Goal: Find contact information: Find contact information

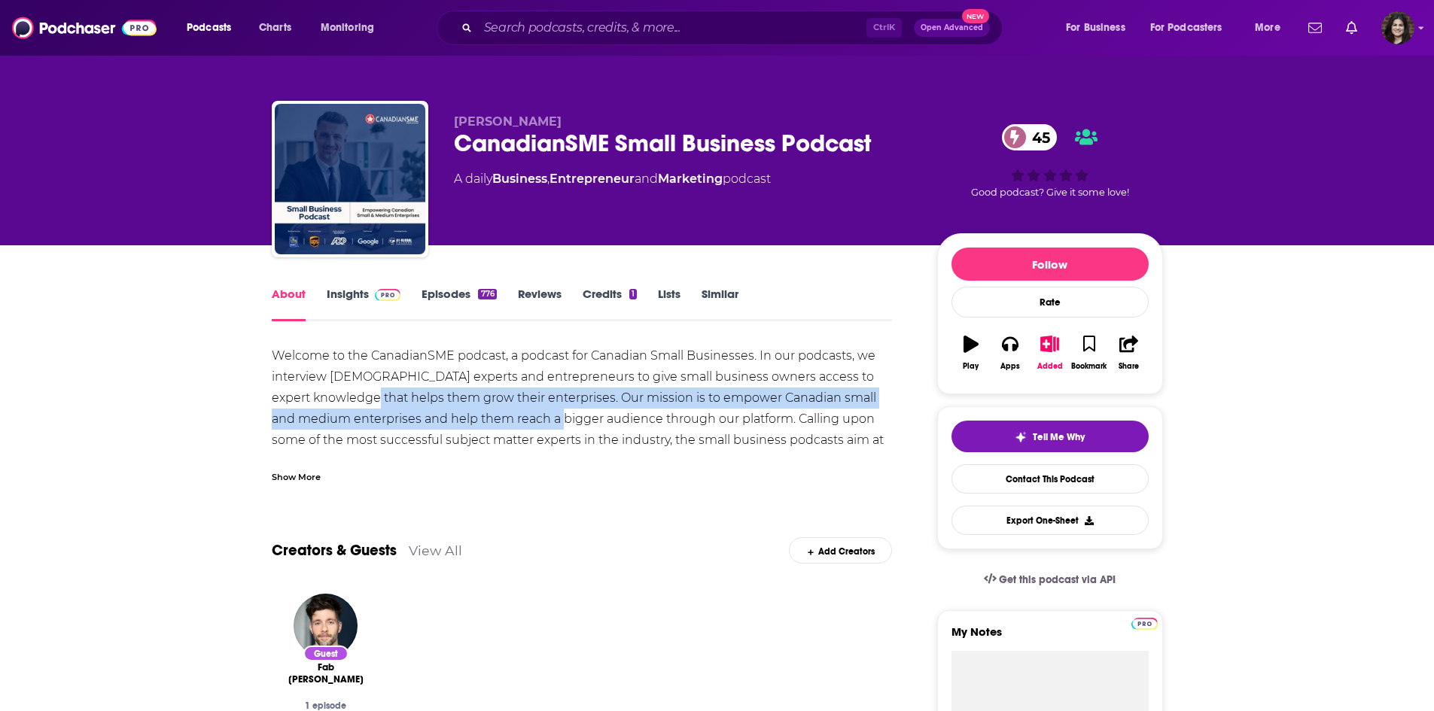
drag, startPoint x: 394, startPoint y: 394, endPoint x: 600, endPoint y: 424, distance: 208.3
click at [600, 424] on div "Welcome to the CanadianSME podcast, a podcast for Canadian Small Businesses. In…" at bounding box center [582, 408] width 621 height 126
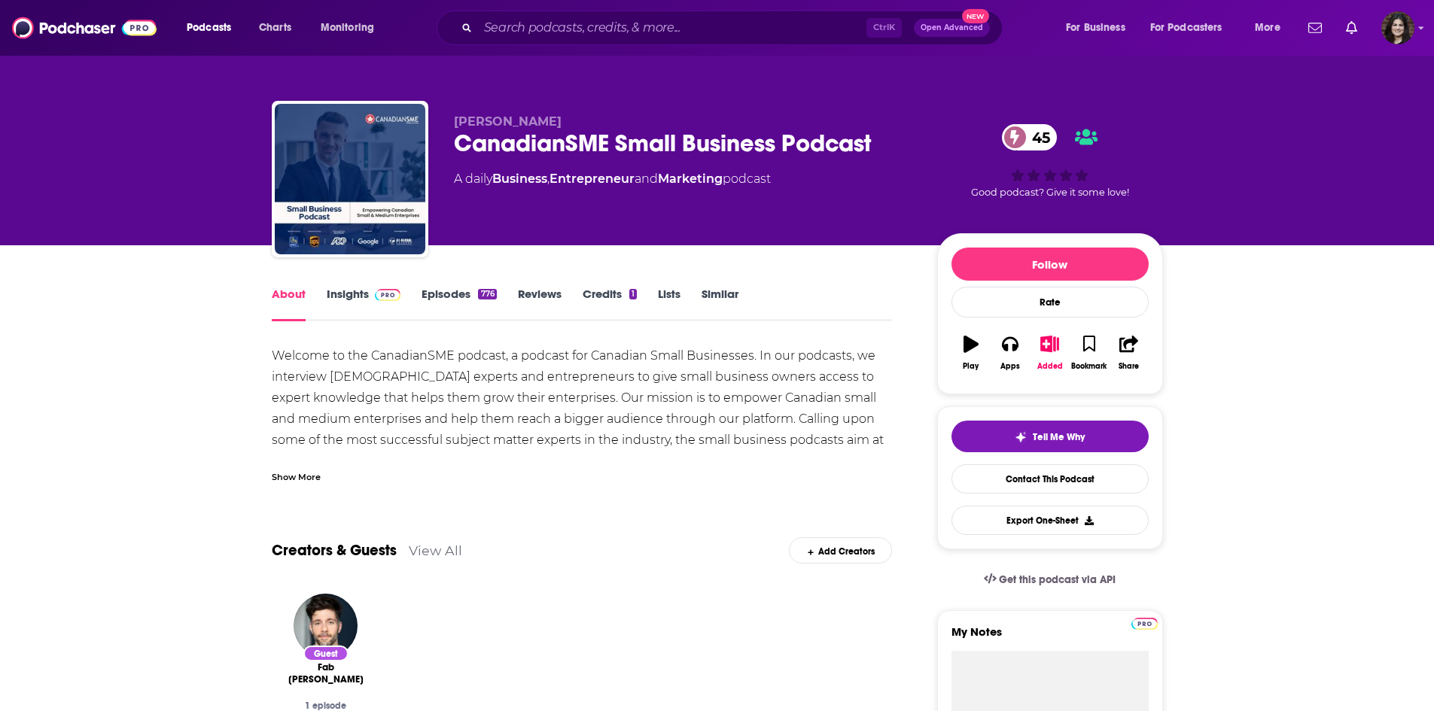
click at [423, 373] on div "Welcome to the CanadianSME podcast, a podcast for Canadian Small Businesses. In…" at bounding box center [582, 408] width 621 height 126
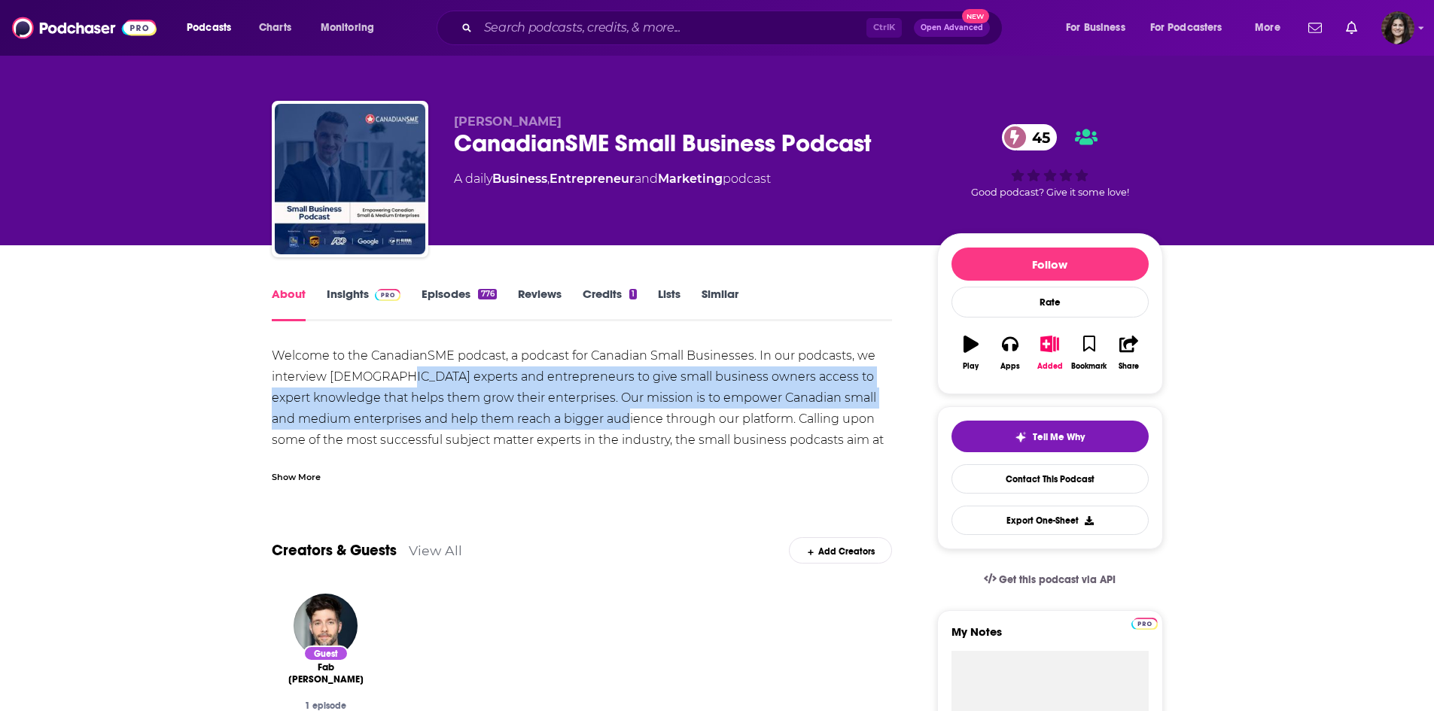
drag, startPoint x: 405, startPoint y: 369, endPoint x: 655, endPoint y: 408, distance: 252.9
click at [657, 410] on div "Welcome to the CanadianSME podcast, a podcast for Canadian Small Businesses. In…" at bounding box center [582, 408] width 621 height 126
click at [559, 389] on div "Welcome to the CanadianSME podcast, a podcast for Canadian Small Businesses. In…" at bounding box center [582, 408] width 621 height 126
drag, startPoint x: 534, startPoint y: 369, endPoint x: 826, endPoint y: 423, distance: 297.8
click at [826, 423] on div "Welcome to the CanadianSME podcast, a podcast for Canadian Small Businesses. In…" at bounding box center [582, 408] width 621 height 126
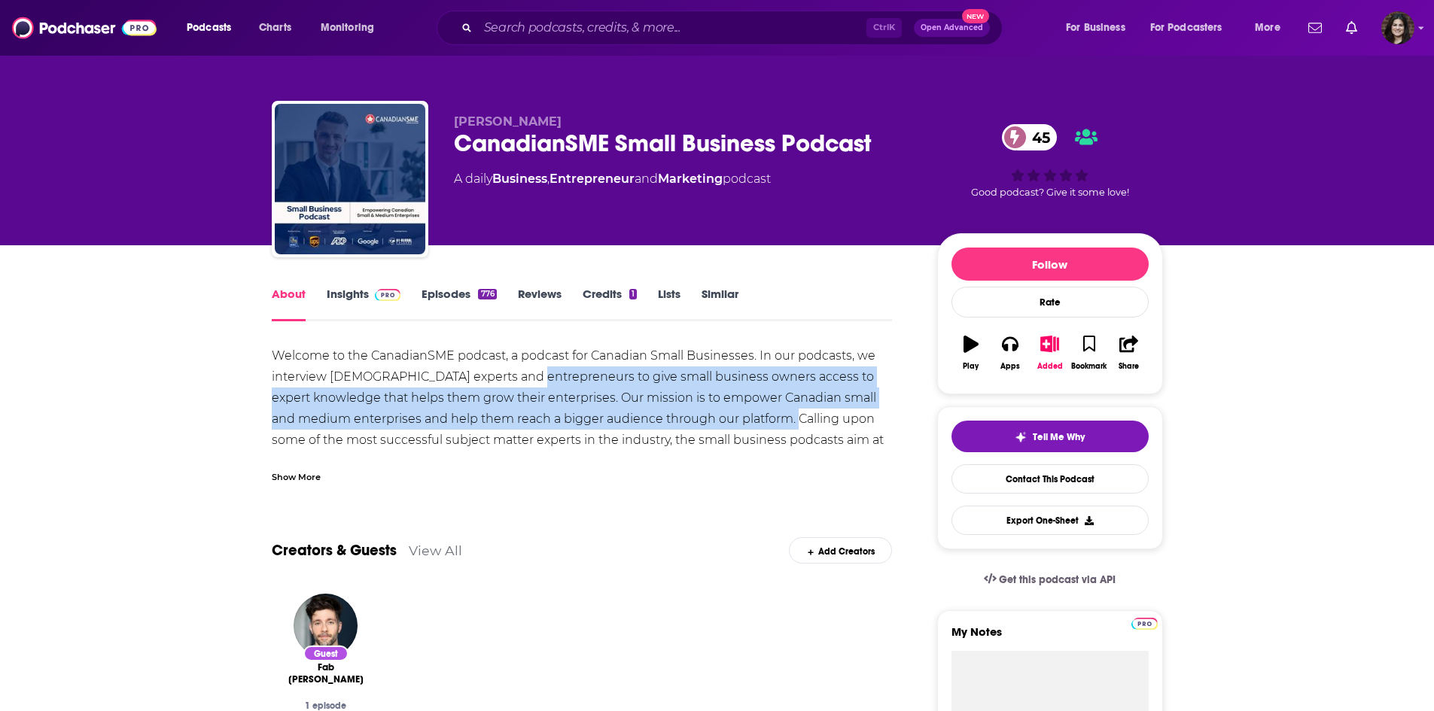
click at [615, 383] on div "Welcome to the CanadianSME podcast, a podcast for Canadian Small Businesses. In…" at bounding box center [582, 408] width 621 height 126
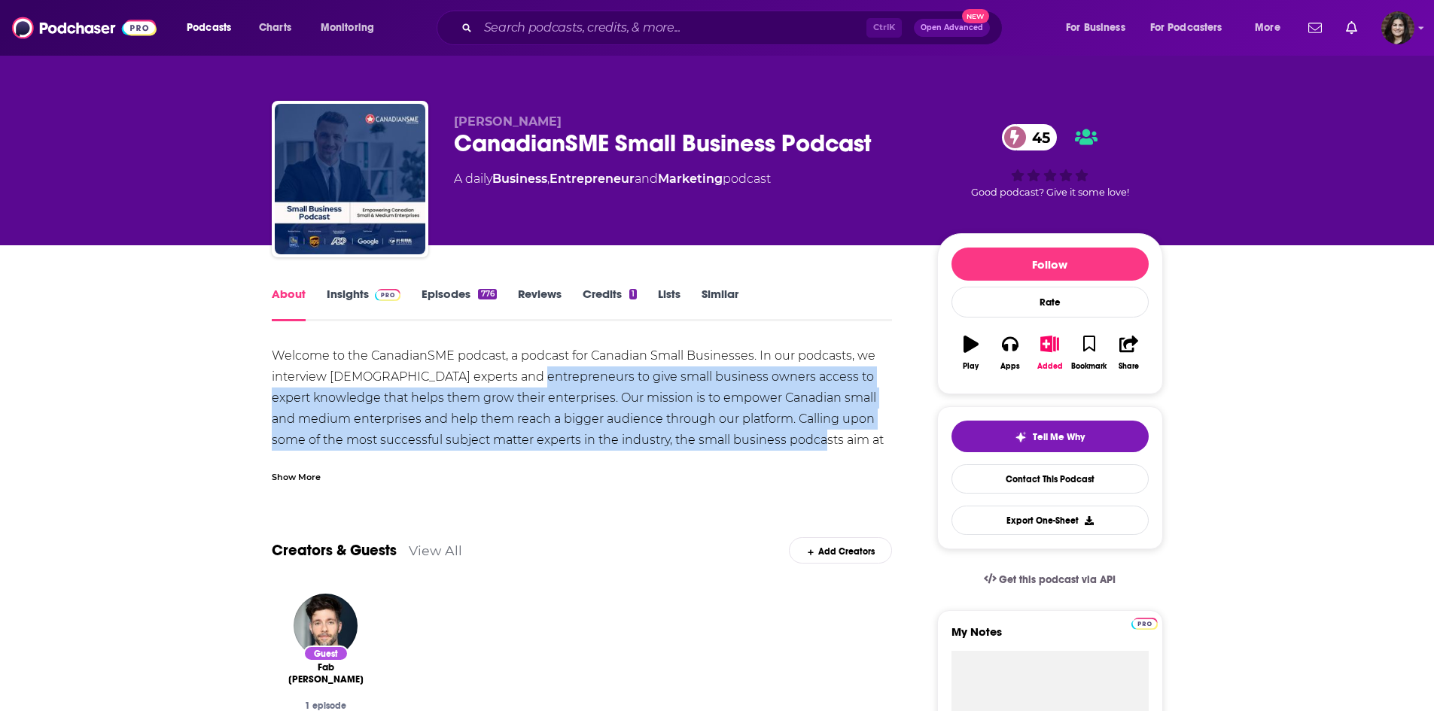
drag, startPoint x: 530, startPoint y: 386, endPoint x: 860, endPoint y: 441, distance: 335.0
click at [867, 445] on div "Welcome to the CanadianSME podcast, a podcast for Canadian Small Businesses. In…" at bounding box center [582, 408] width 621 height 126
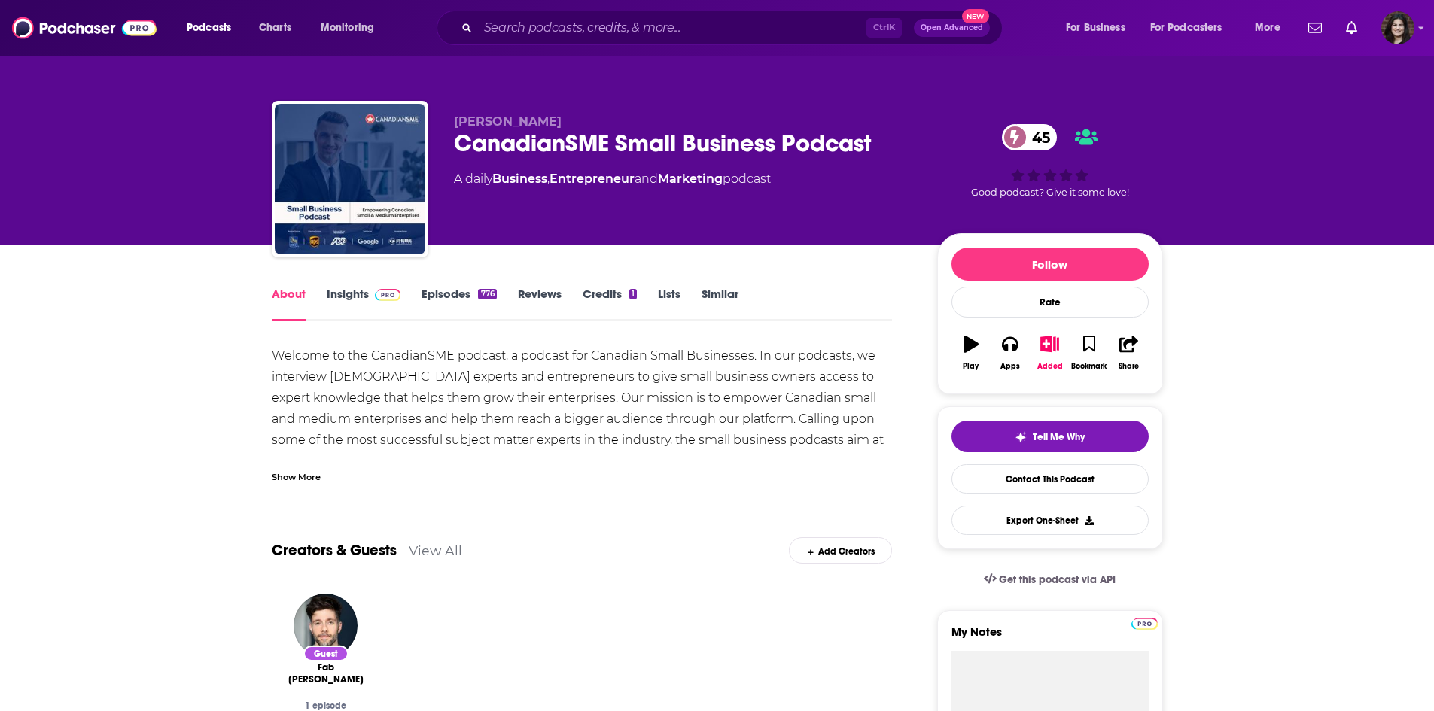
click at [324, 285] on div "About Insights Episodes 776 Reviews Credits 1 Lists Similar" at bounding box center [582, 303] width 621 height 37
click at [345, 304] on link "Insights" at bounding box center [364, 304] width 75 height 35
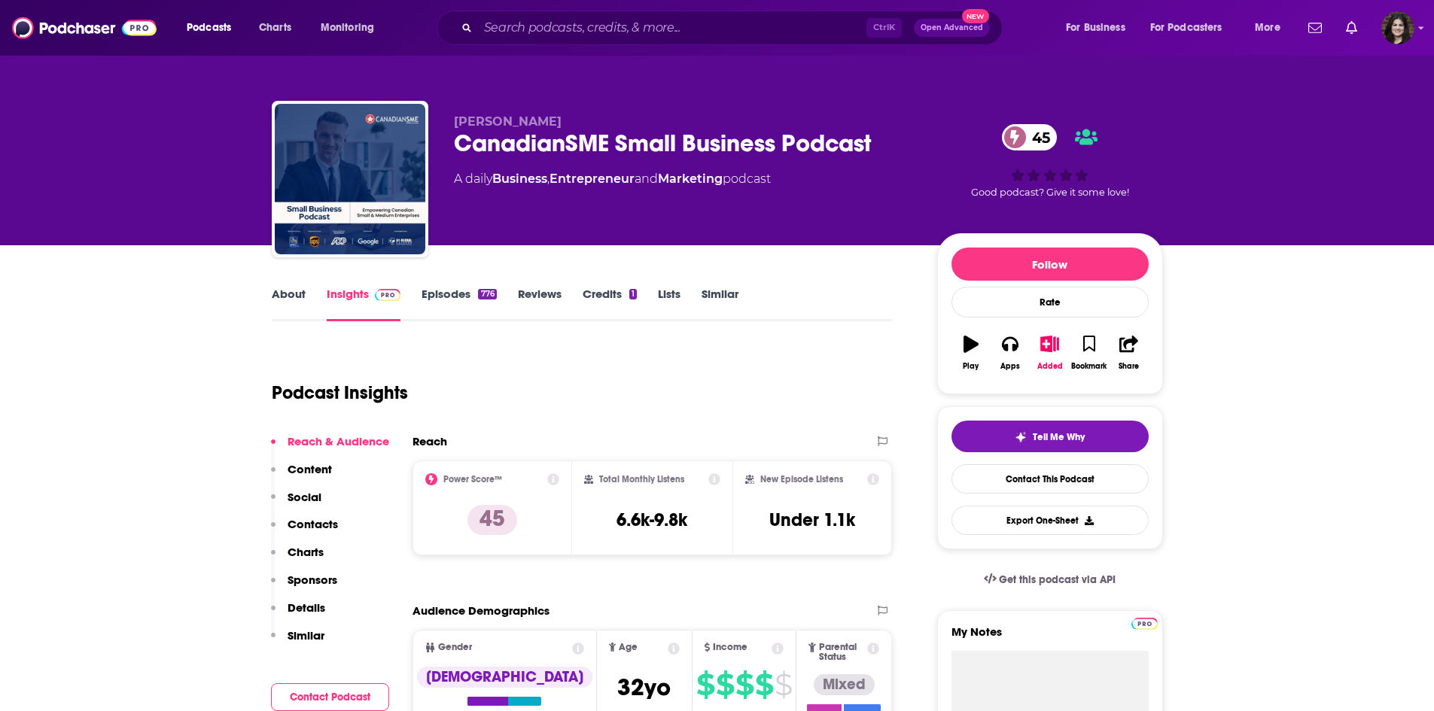
click at [476, 286] on div "About Insights Episodes 776 Reviews Credits 1 Lists Similar" at bounding box center [582, 303] width 621 height 37
click at [451, 293] on link "Episodes 776" at bounding box center [458, 304] width 75 height 35
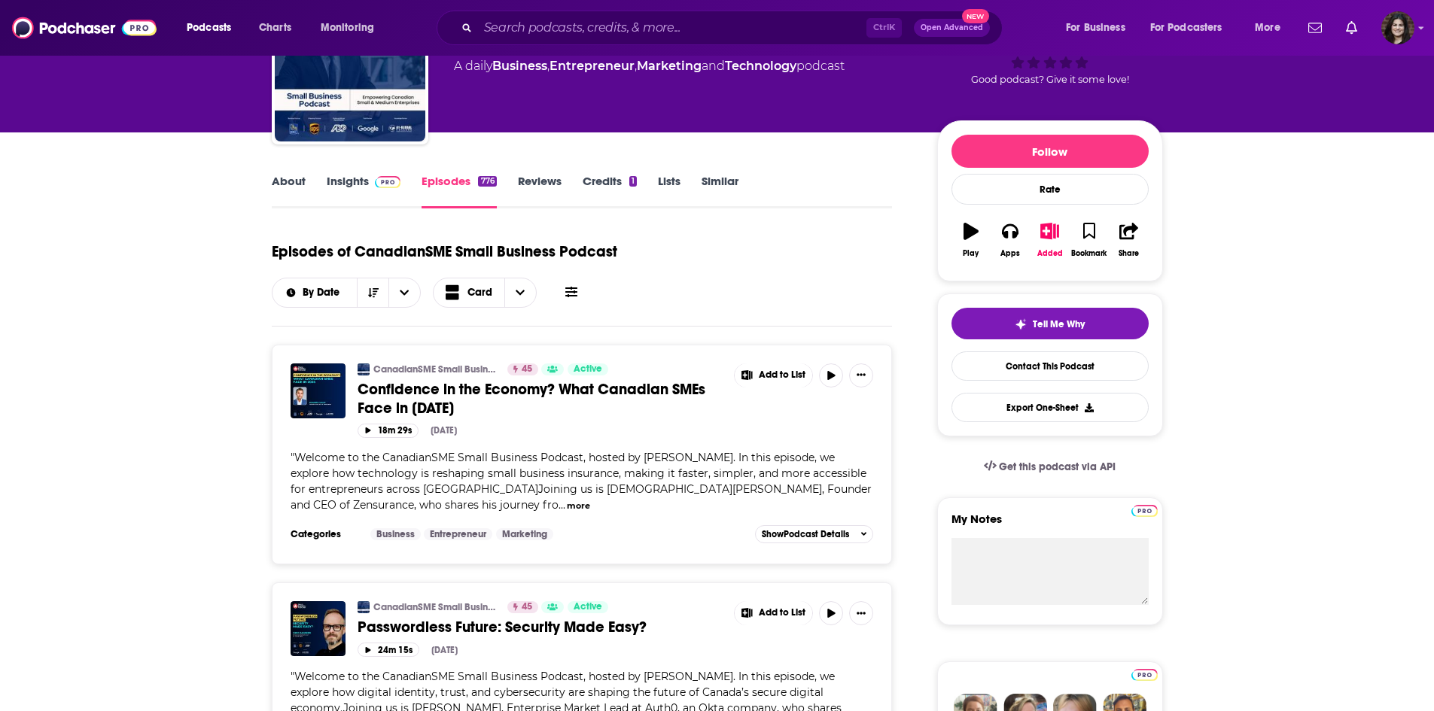
scroll to position [151, 0]
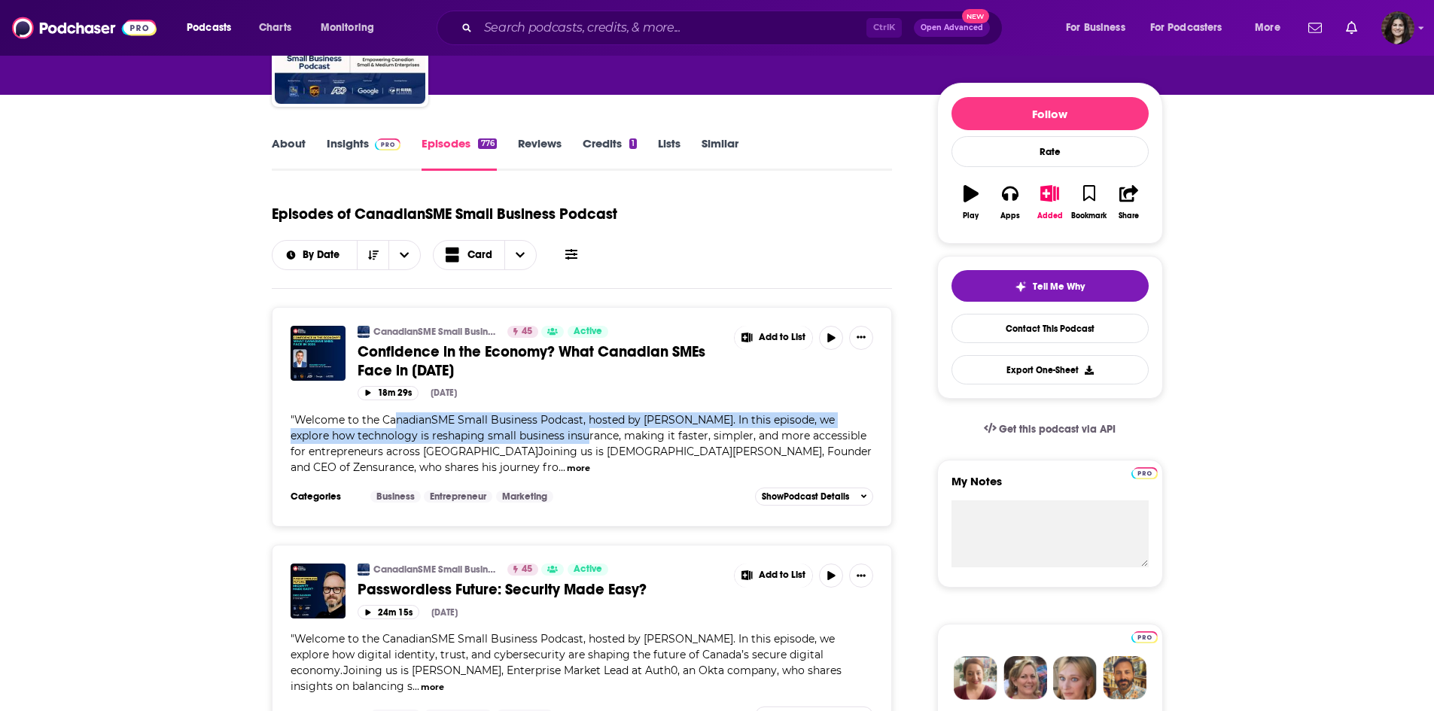
drag, startPoint x: 392, startPoint y: 425, endPoint x: 558, endPoint y: 442, distance: 167.2
click at [558, 442] on span "Welcome to the CanadianSME Small Business Podcast, hosted by [PERSON_NAME]. In …" at bounding box center [581, 443] width 581 height 61
click at [559, 442] on span "Welcome to the CanadianSME Small Business Podcast, hosted by [PERSON_NAME]. In …" at bounding box center [581, 443] width 581 height 61
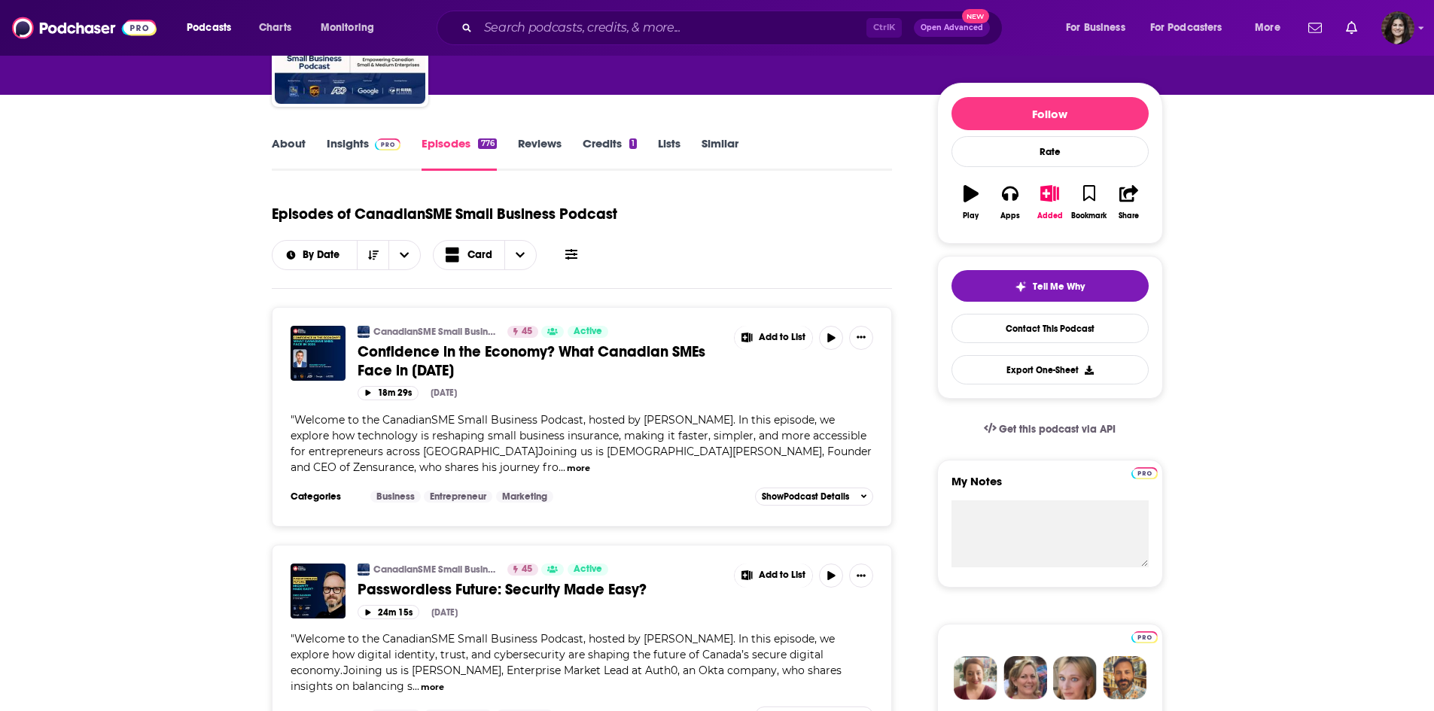
click at [437, 446] on span "Welcome to the CanadianSME Small Business Podcast, hosted by [PERSON_NAME]. In …" at bounding box center [581, 443] width 581 height 61
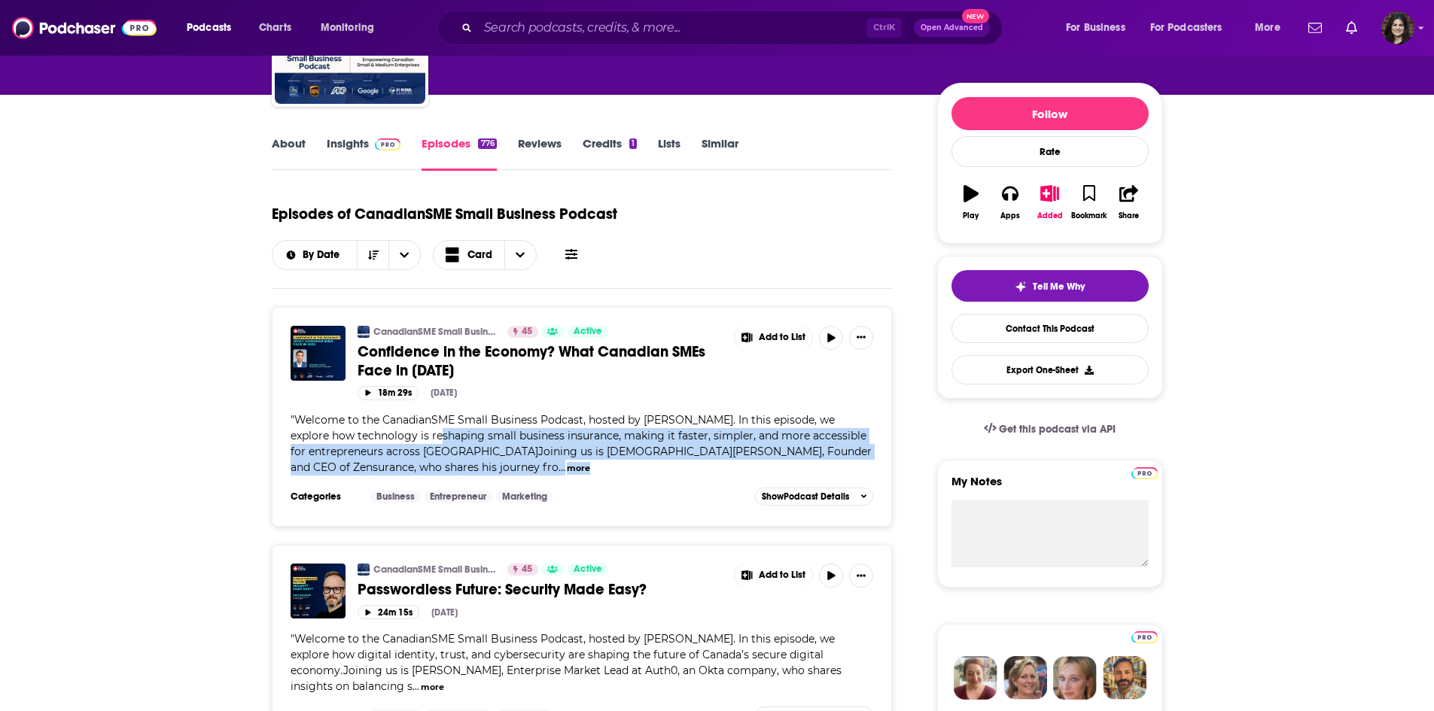
drag, startPoint x: 408, startPoint y: 433, endPoint x: 591, endPoint y: 457, distance: 184.5
click at [579, 463] on div "" Welcome to the CanadianSME Small Business Podcast, hosted by [PERSON_NAME]. I…" at bounding box center [582, 443] width 583 height 63
click at [598, 453] on span "Welcome to the CanadianSME Small Business Podcast, hosted by [PERSON_NAME]. In …" at bounding box center [581, 443] width 581 height 61
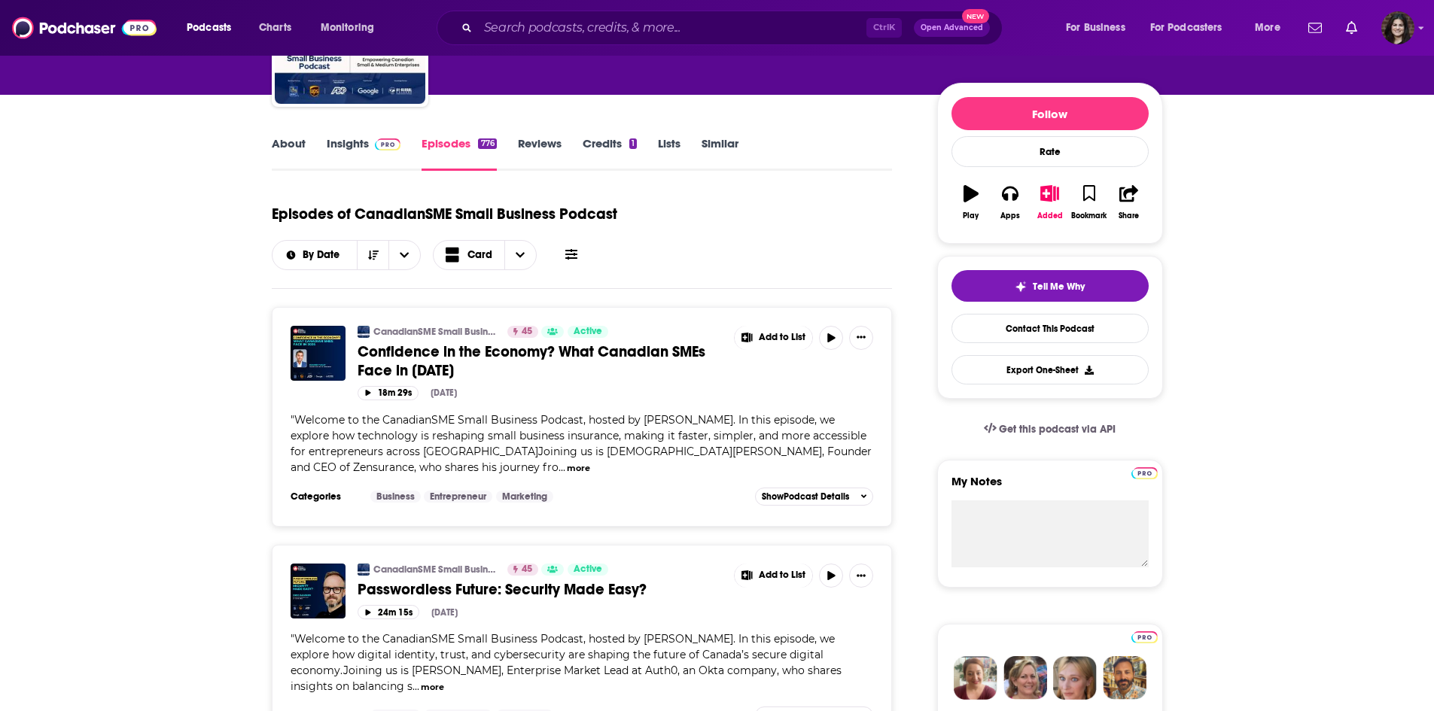
click at [611, 434] on span "Welcome to the CanadianSME Small Business Podcast, hosted by [PERSON_NAME]. In …" at bounding box center [581, 443] width 581 height 61
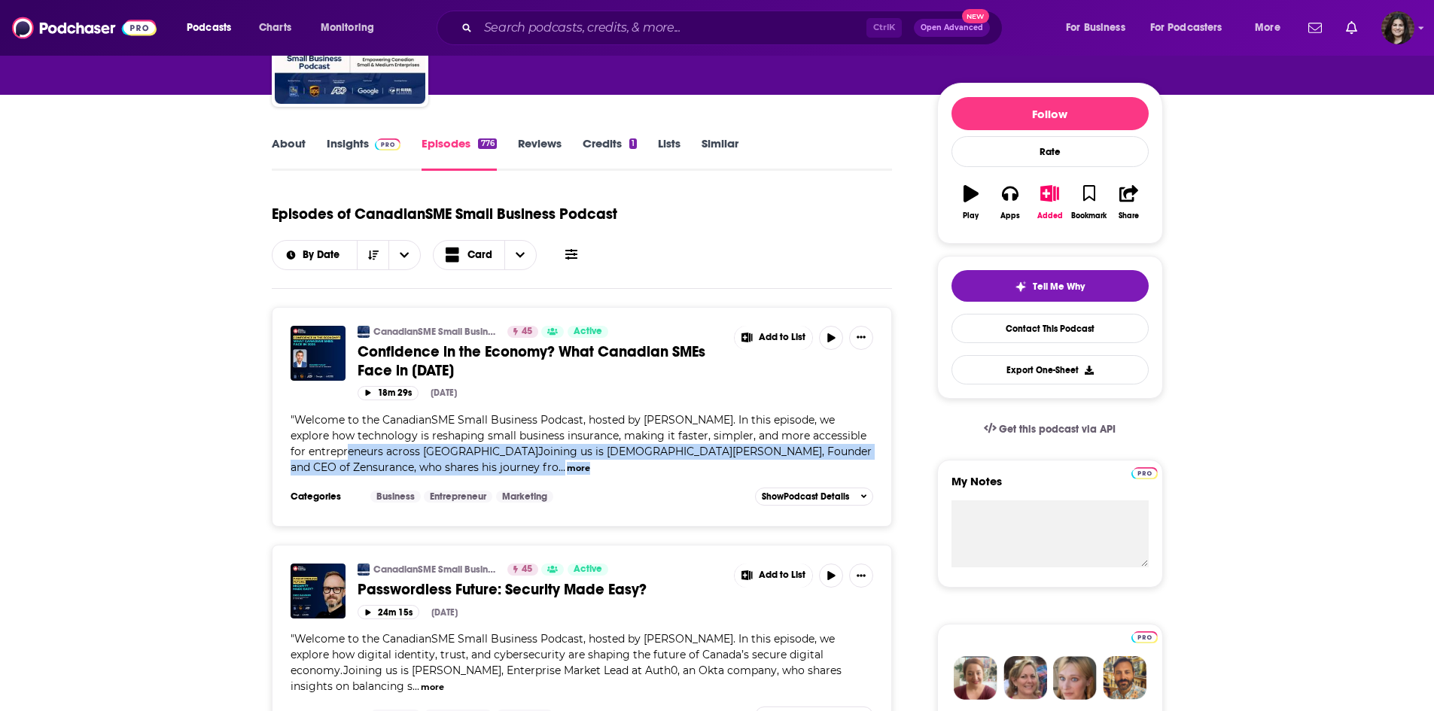
drag, startPoint x: 340, startPoint y: 450, endPoint x: 591, endPoint y: 472, distance: 251.6
click at [591, 472] on div "" Welcome to the CanadianSME Small Business Podcast, hosted by [PERSON_NAME]. I…" at bounding box center [582, 443] width 583 height 63
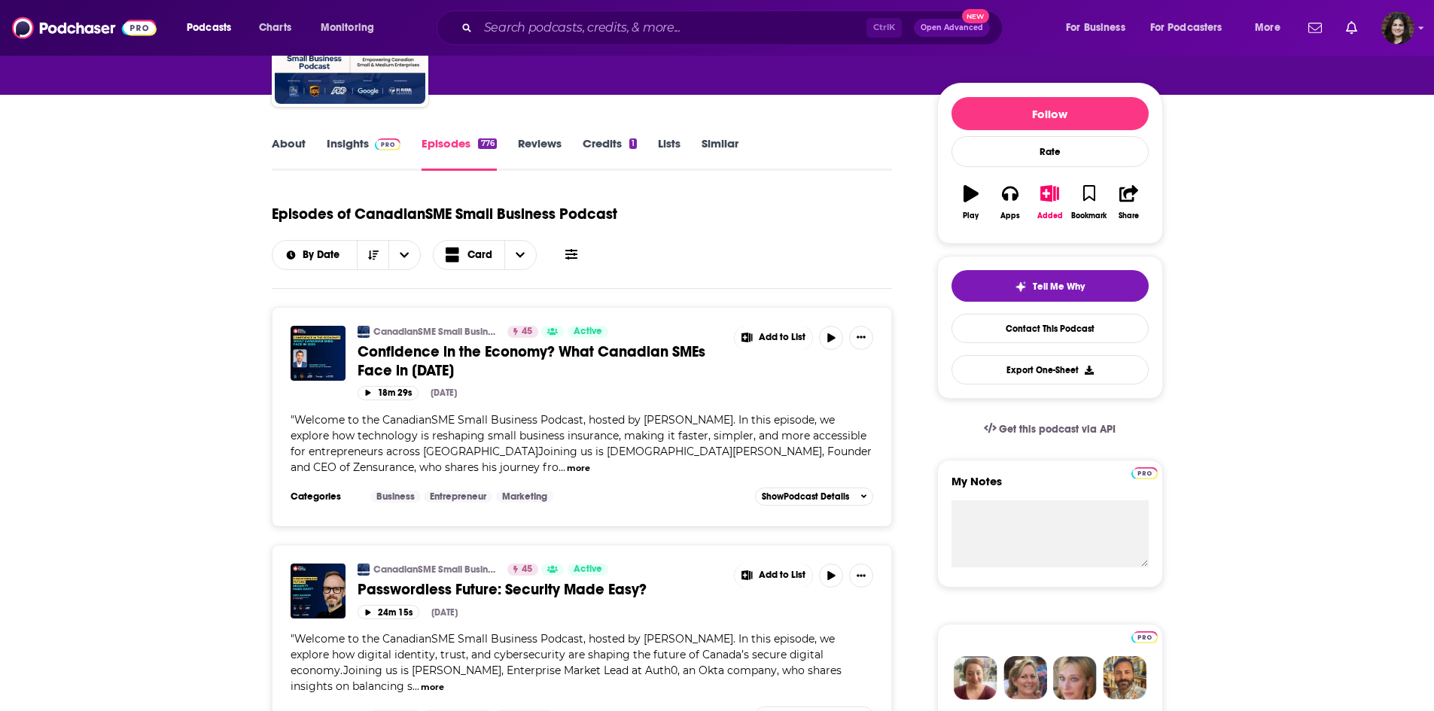
click at [539, 436] on span "Welcome to the CanadianSME Small Business Podcast, hosted by [PERSON_NAME]. In …" at bounding box center [581, 443] width 581 height 61
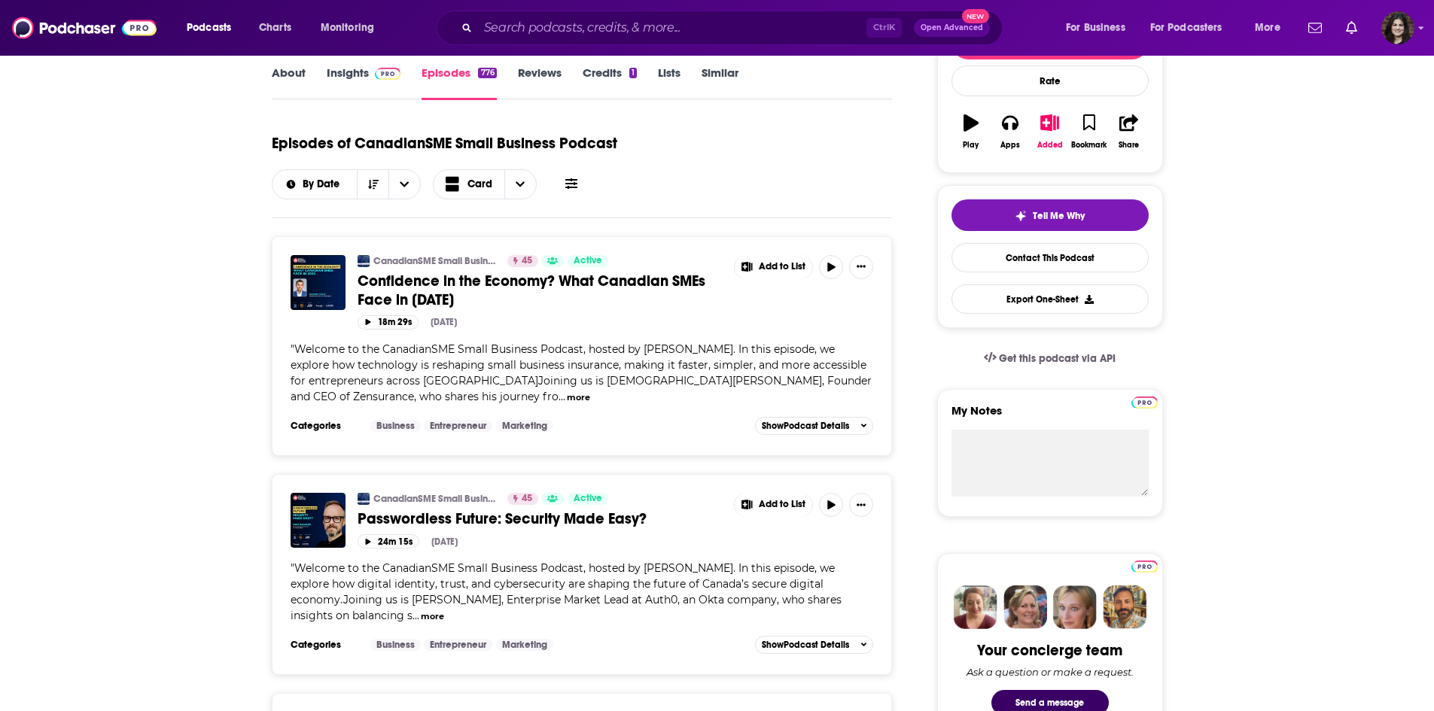
scroll to position [376, 0]
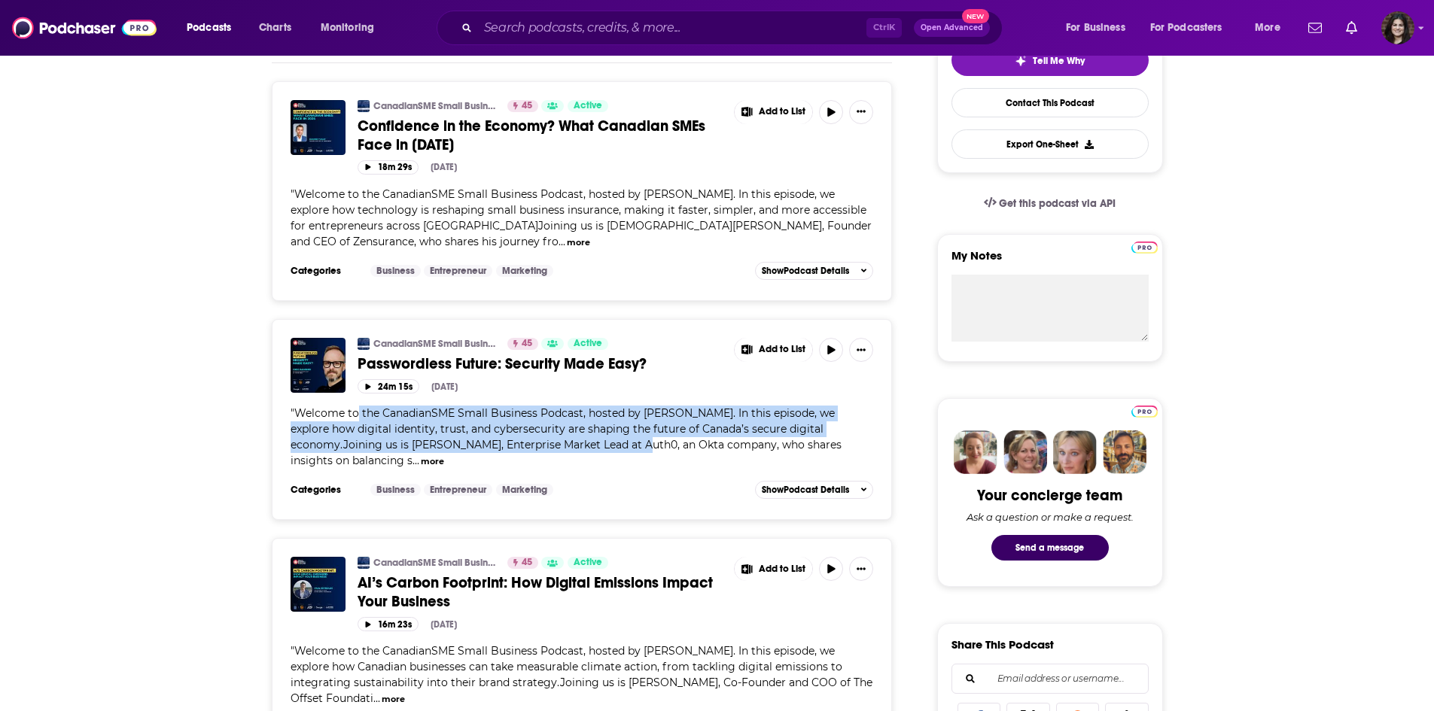
drag, startPoint x: 358, startPoint y: 421, endPoint x: 555, endPoint y: 440, distance: 197.3
click at [555, 440] on div "" Welcome to the CanadianSME Small Business Podcast, hosted by [PERSON_NAME]. I…" at bounding box center [582, 437] width 583 height 63
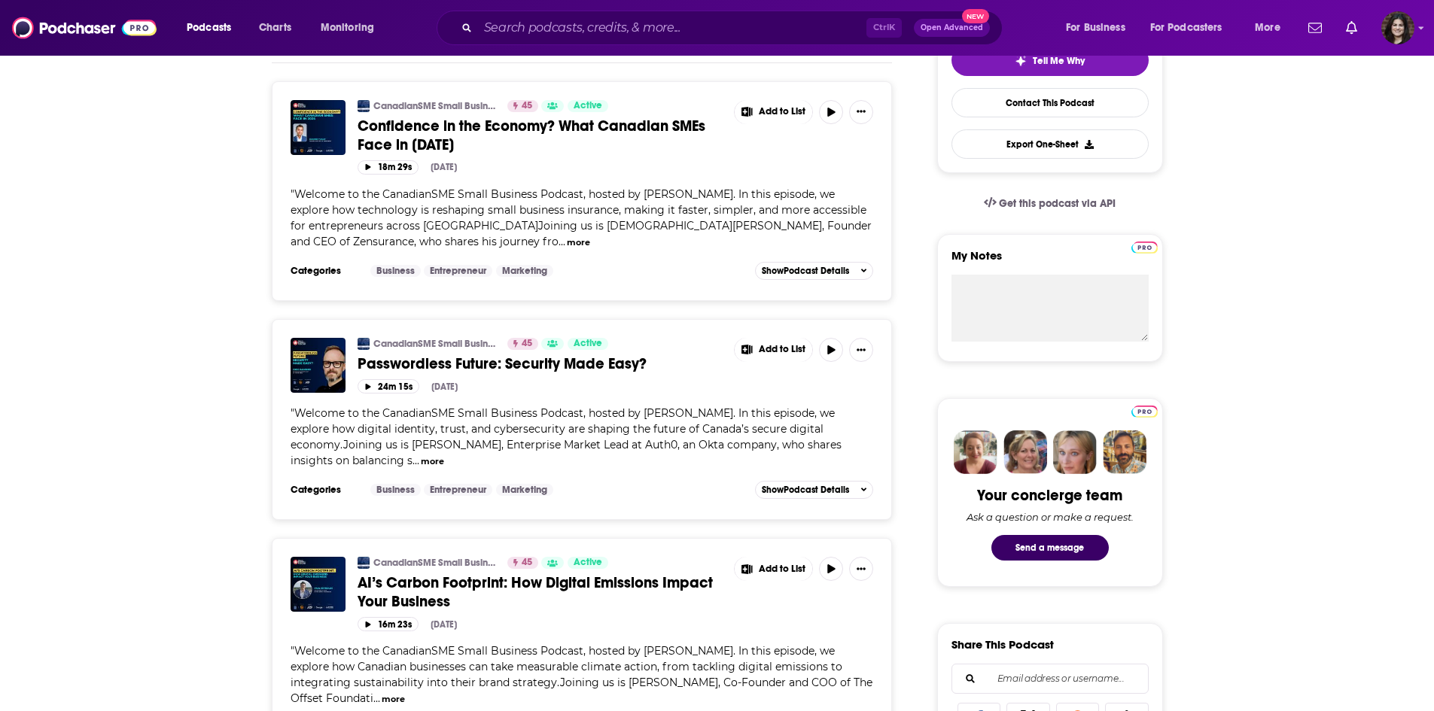
click at [556, 440] on span "Welcome to the CanadianSME Small Business Podcast, hosted by [PERSON_NAME]. In …" at bounding box center [566, 436] width 551 height 61
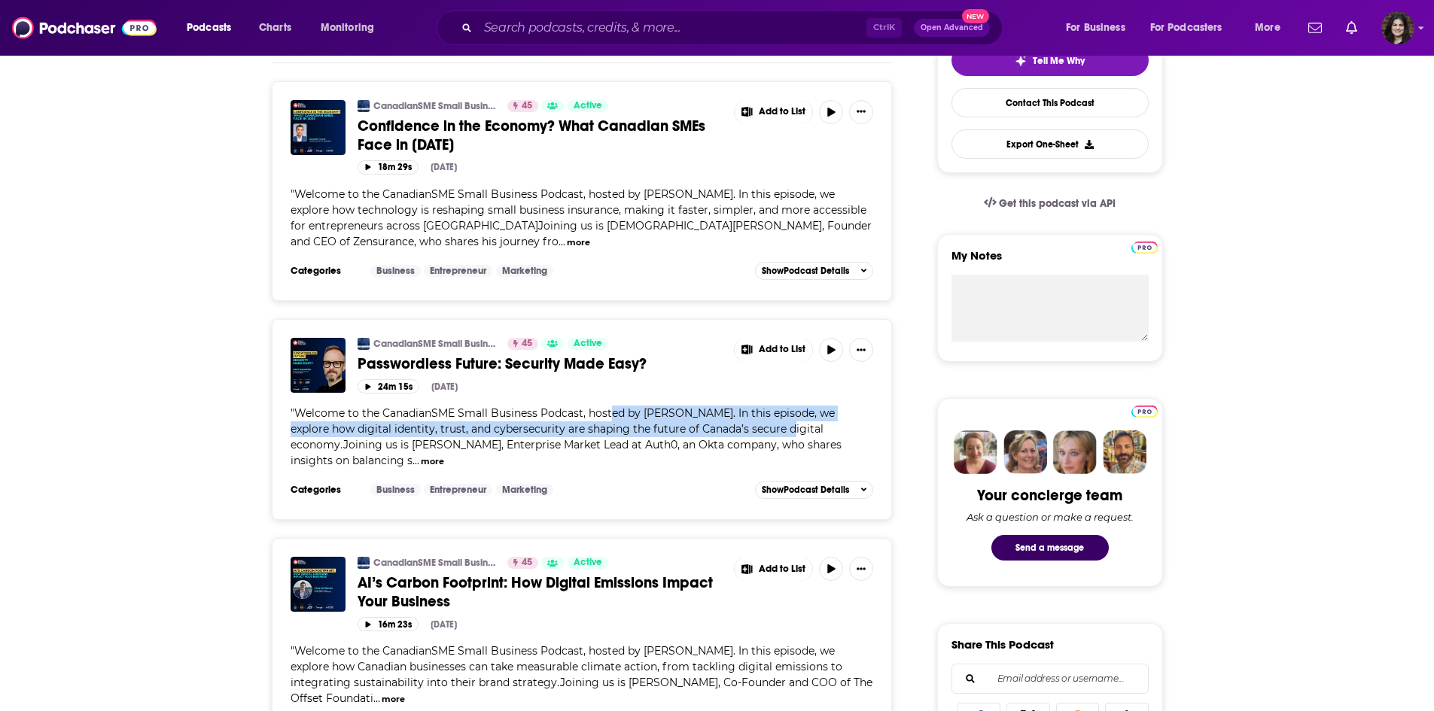
drag, startPoint x: 634, startPoint y: 416, endPoint x: 761, endPoint y: 432, distance: 128.2
click at [760, 432] on span "Welcome to the CanadianSME Small Business Podcast, hosted by [PERSON_NAME]. In …" at bounding box center [566, 436] width 551 height 61
click at [761, 432] on span "Welcome to the CanadianSME Small Business Podcast, hosted by [PERSON_NAME]. In …" at bounding box center [566, 436] width 551 height 61
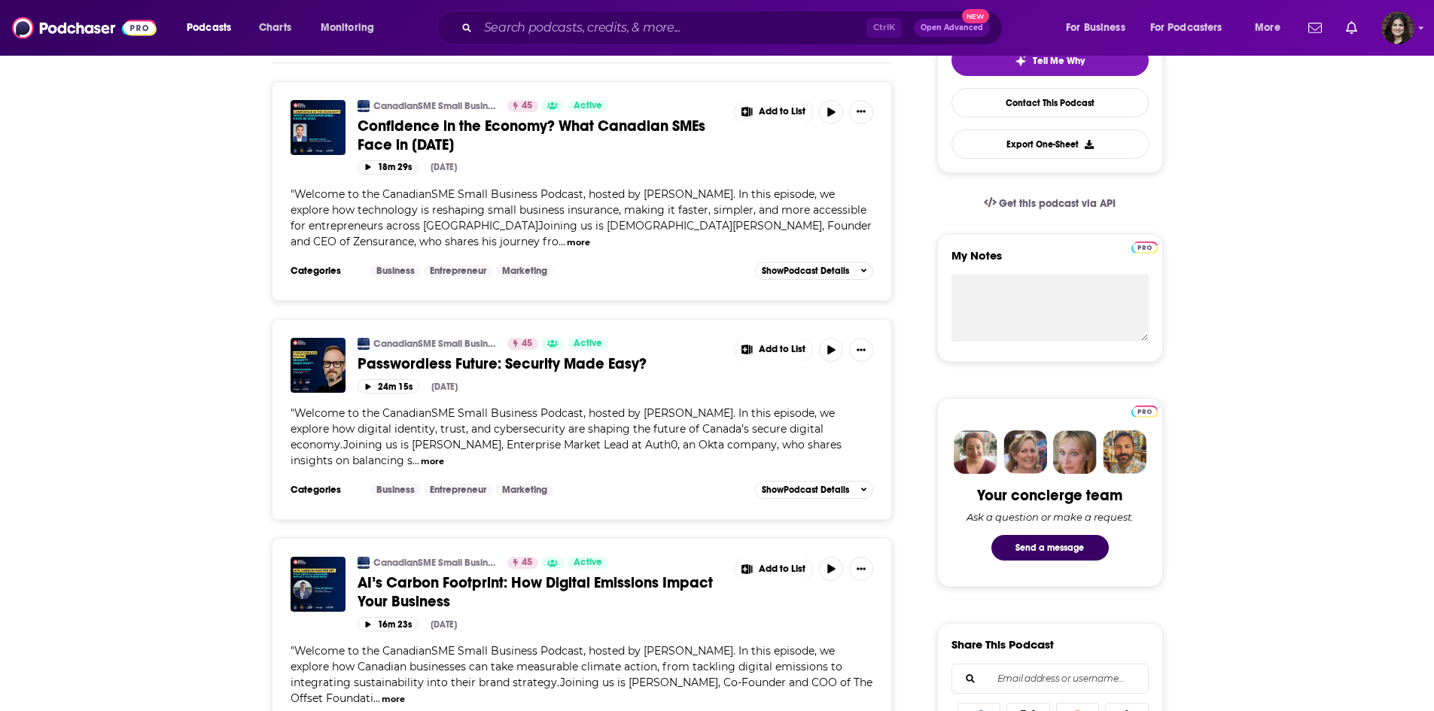
click at [329, 409] on span "Welcome to the CanadianSME Small Business Podcast, hosted by [PERSON_NAME]. In …" at bounding box center [566, 436] width 551 height 61
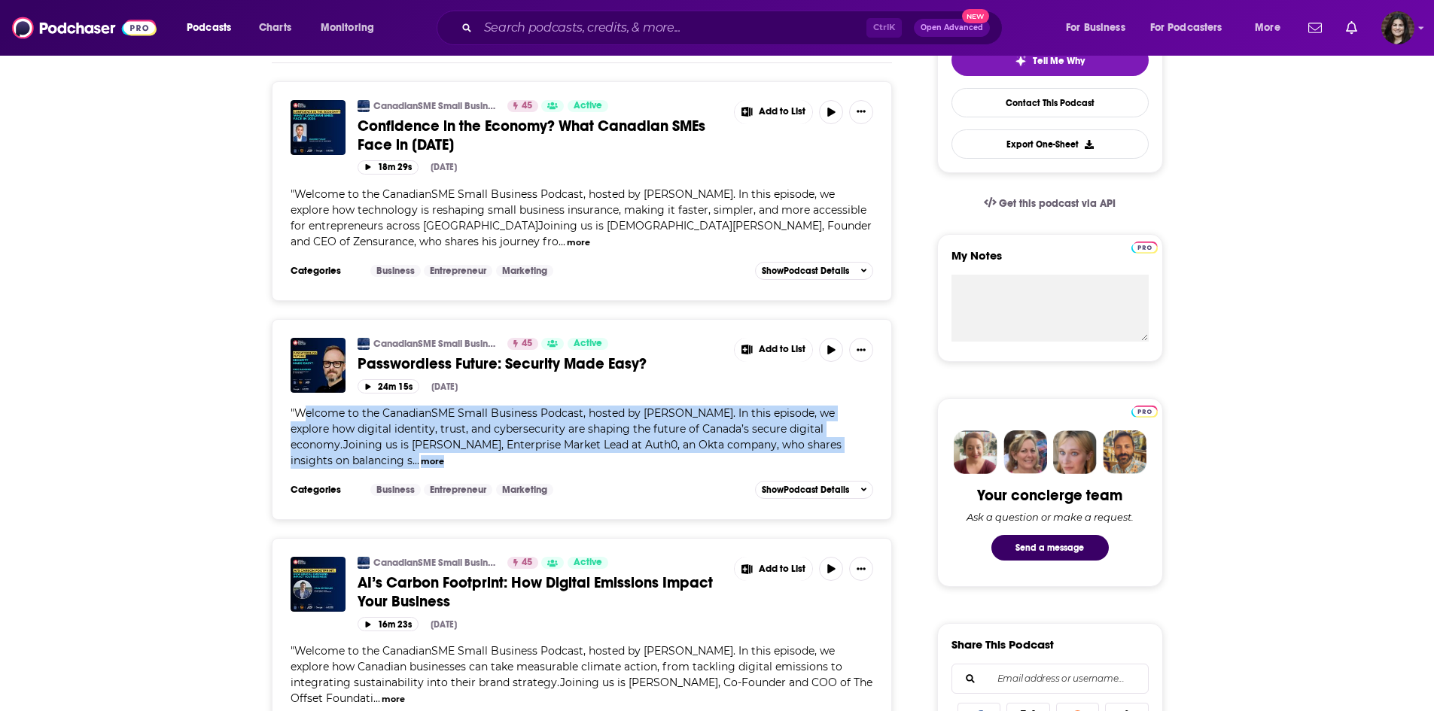
drag, startPoint x: 307, startPoint y: 413, endPoint x: 715, endPoint y: 455, distance: 410.0
click at [715, 455] on div "" Welcome to the CanadianSME Small Business Podcast, hosted by [PERSON_NAME]. I…" at bounding box center [582, 437] width 583 height 63
click at [701, 441] on span "Welcome to the CanadianSME Small Business Podcast, hosted by [PERSON_NAME]. In …" at bounding box center [566, 436] width 551 height 61
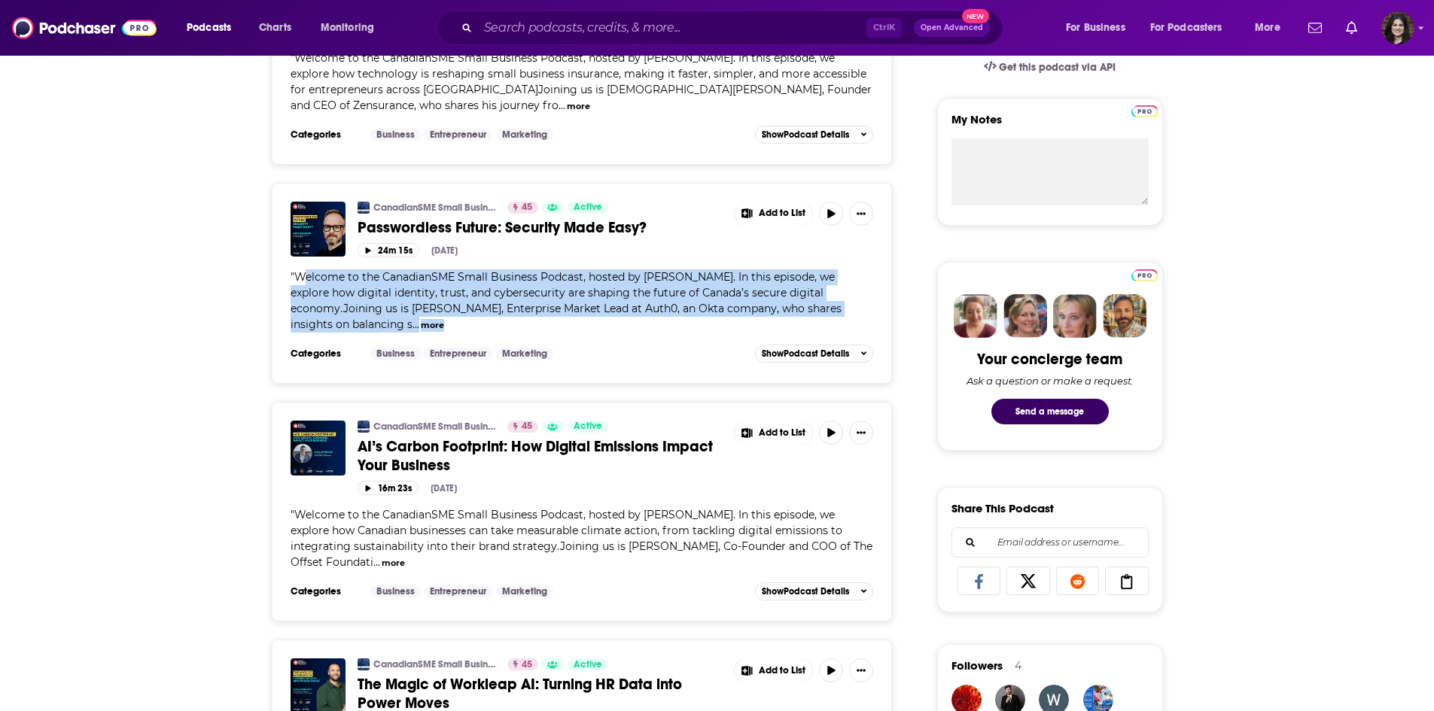
scroll to position [527, 0]
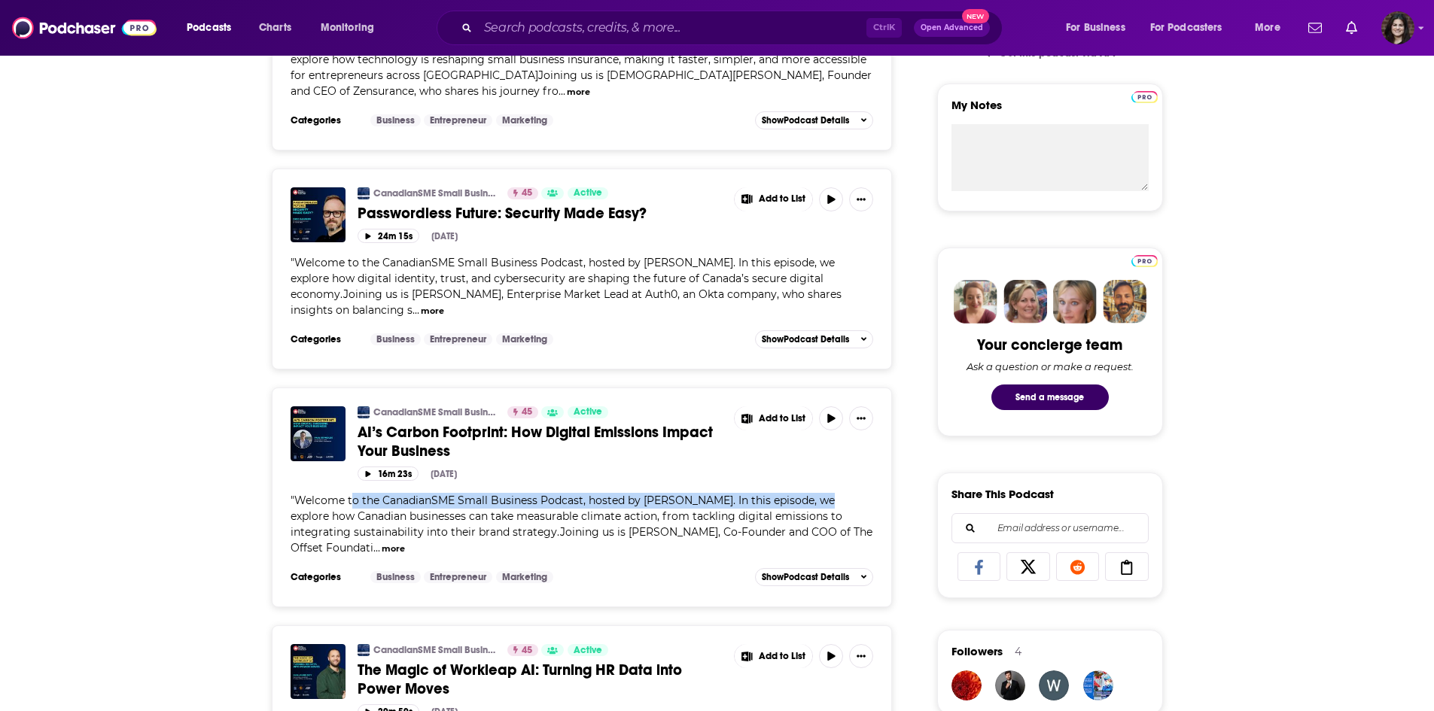
drag, startPoint x: 351, startPoint y: 507, endPoint x: 820, endPoint y: 509, distance: 468.2
click at [820, 509] on div "" Welcome to the CanadianSME Small Business Podcast, hosted by [PERSON_NAME]. I…" at bounding box center [582, 524] width 583 height 63
click at [821, 509] on div "" Welcome to the CanadianSME Small Business Podcast, hosted by [PERSON_NAME]. I…" at bounding box center [582, 524] width 583 height 63
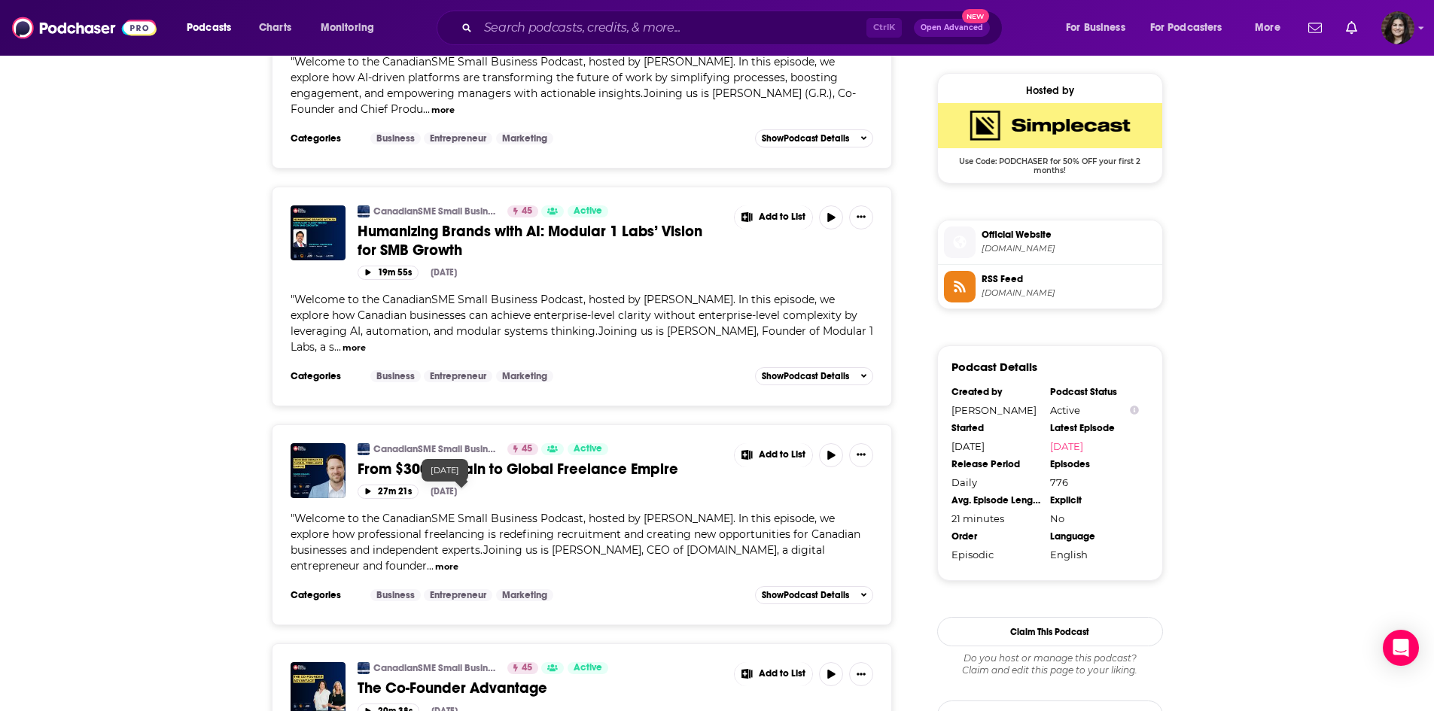
scroll to position [1280, 0]
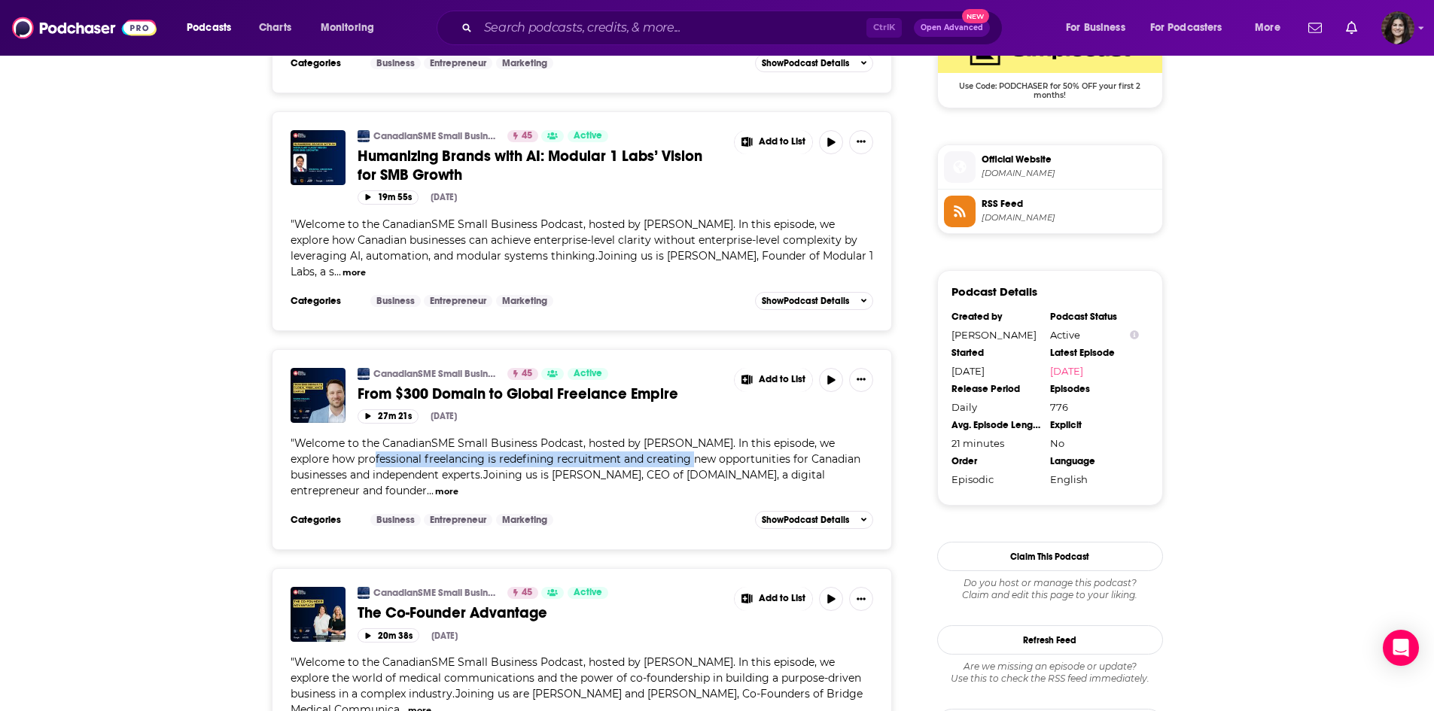
drag, startPoint x: 342, startPoint y: 461, endPoint x: 668, endPoint y: 461, distance: 325.2
click at [668, 461] on span "Welcome to the CanadianSME Small Business Podcast, hosted by [PERSON_NAME]. In …" at bounding box center [576, 467] width 570 height 61
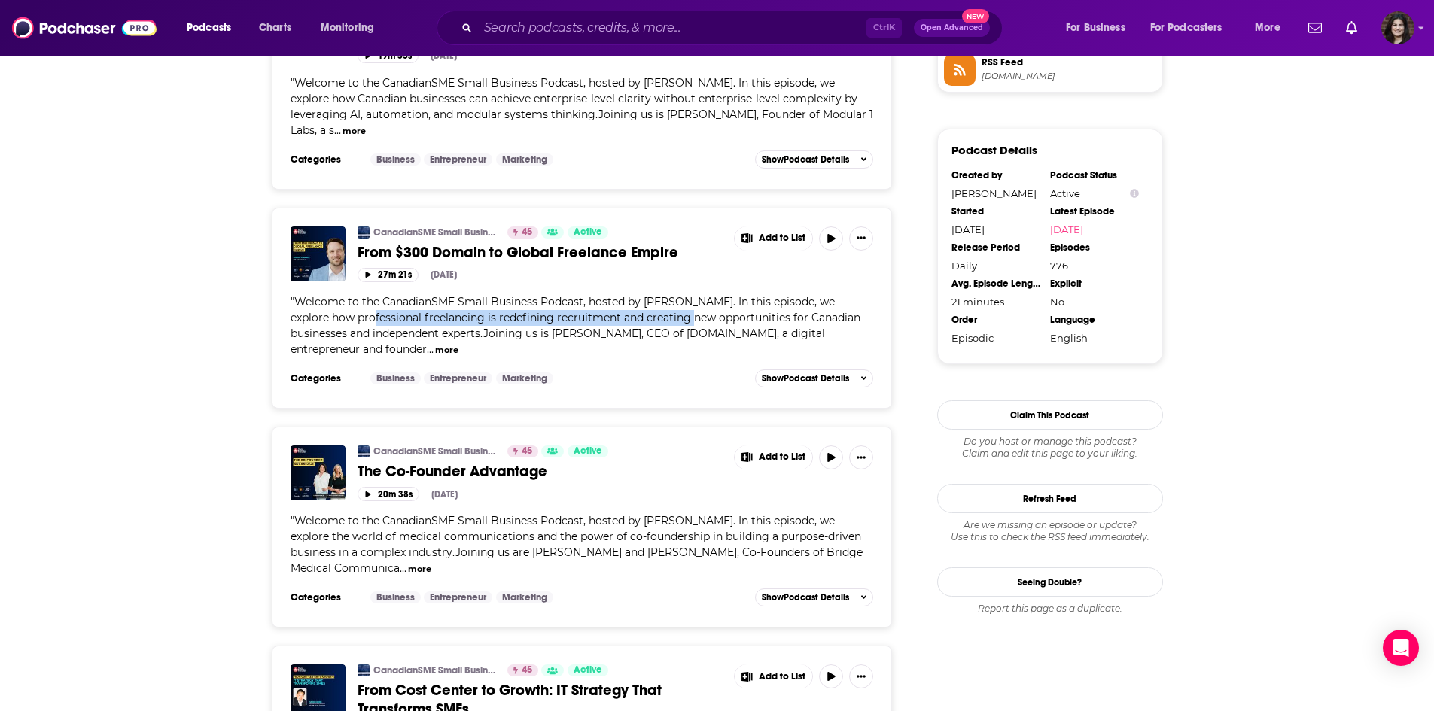
scroll to position [1430, 0]
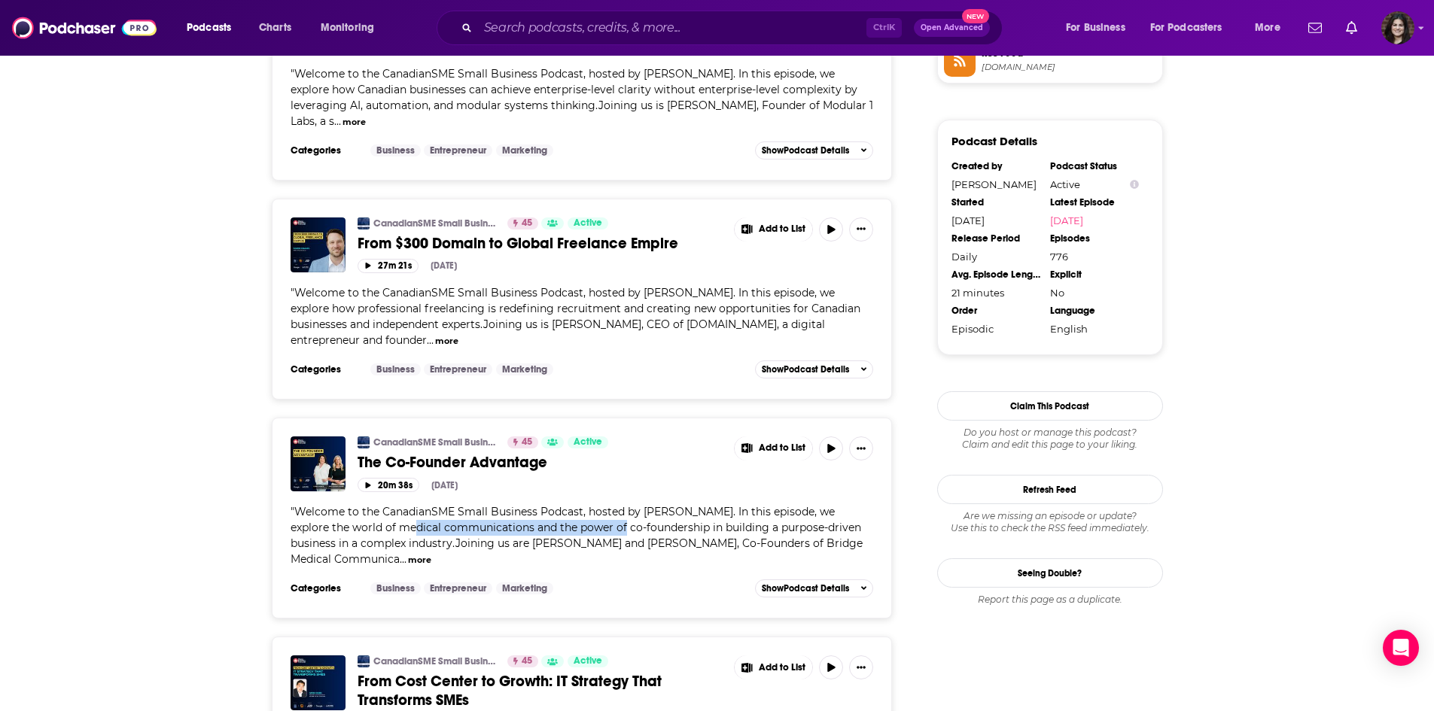
drag, startPoint x: 386, startPoint y: 529, endPoint x: 577, endPoint y: 528, distance: 190.4
click at [575, 531] on span "Welcome to the CanadianSME Small Business Podcast, hosted by [PERSON_NAME]. In …" at bounding box center [577, 535] width 572 height 61
click at [577, 528] on span "Welcome to the CanadianSME Small Business Podcast, hosted by [PERSON_NAME]. In …" at bounding box center [577, 535] width 572 height 61
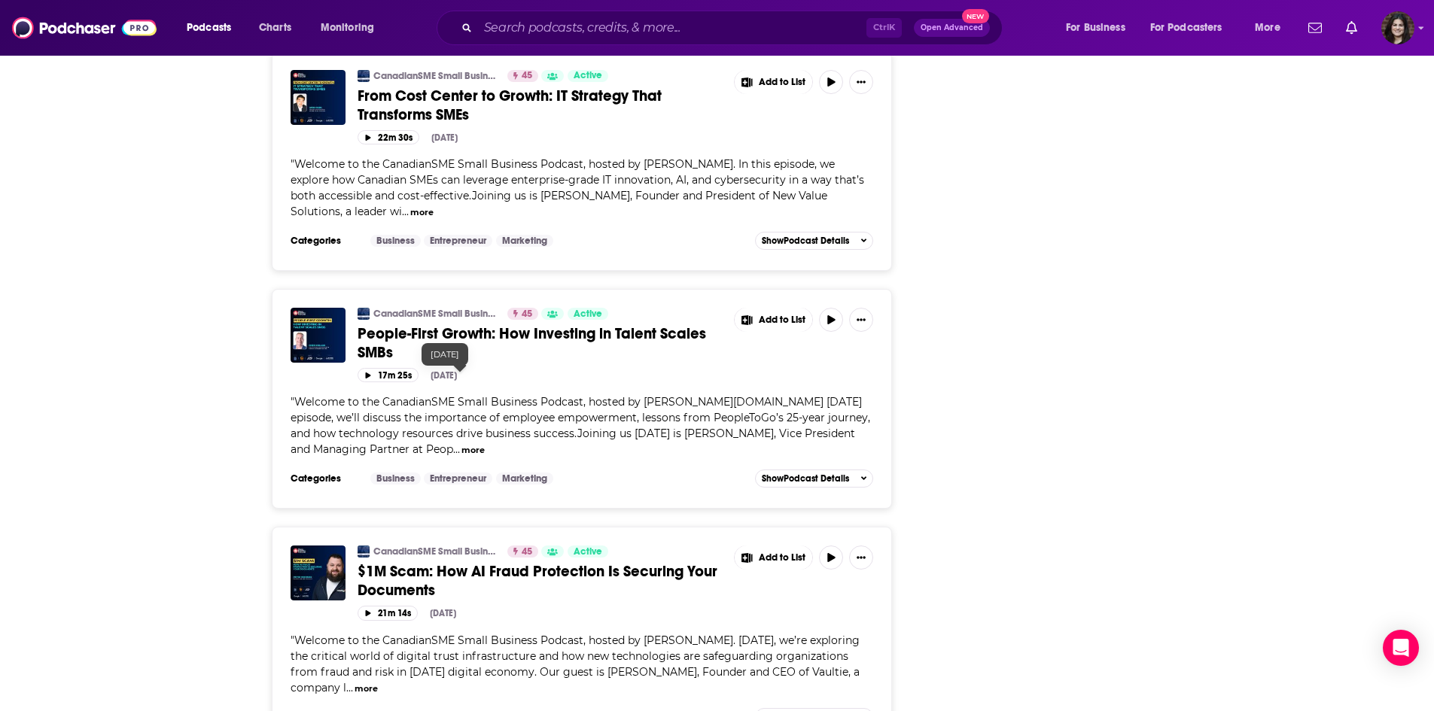
scroll to position [2032, 0]
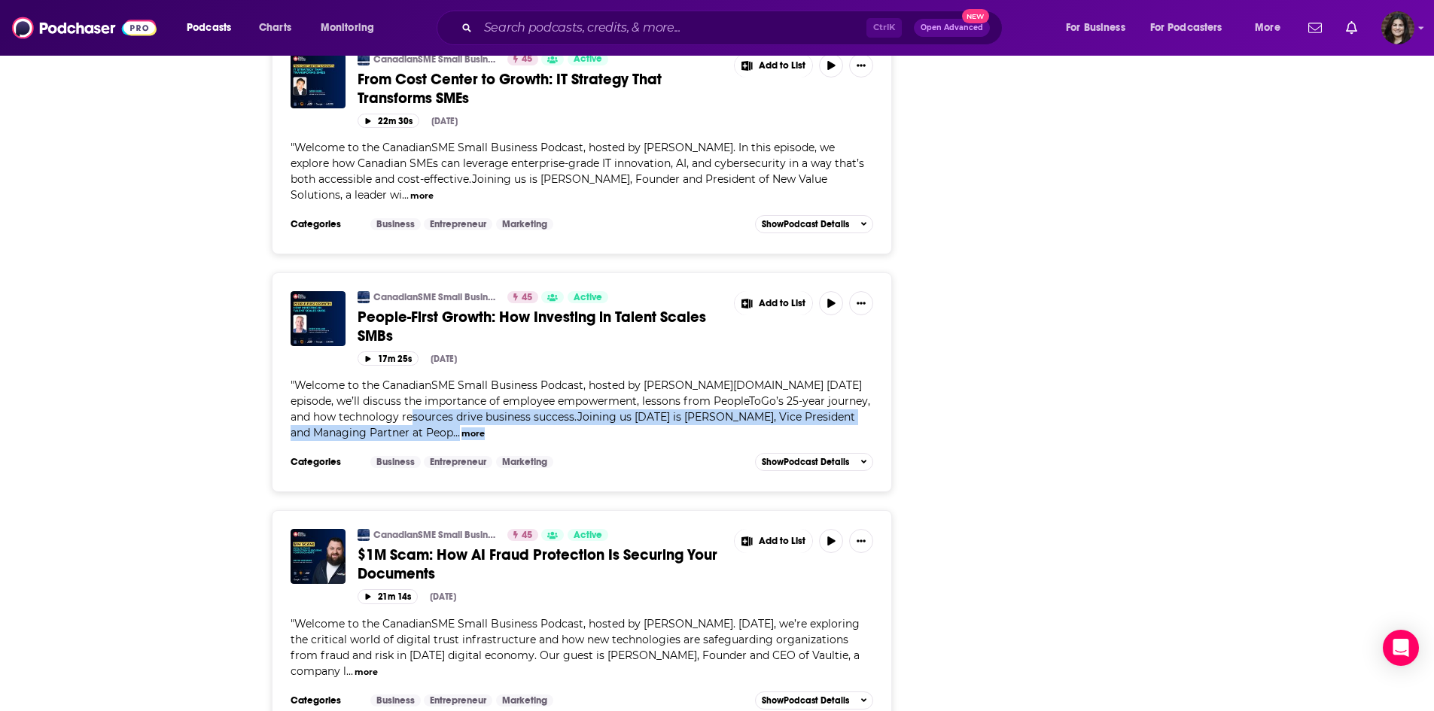
drag, startPoint x: 421, startPoint y: 412, endPoint x: 665, endPoint y: 428, distance: 244.4
click at [665, 428] on div "" Welcome to the CanadianSME Small Business Podcast, hosted by [PERSON_NAME][DO…" at bounding box center [582, 409] width 583 height 63
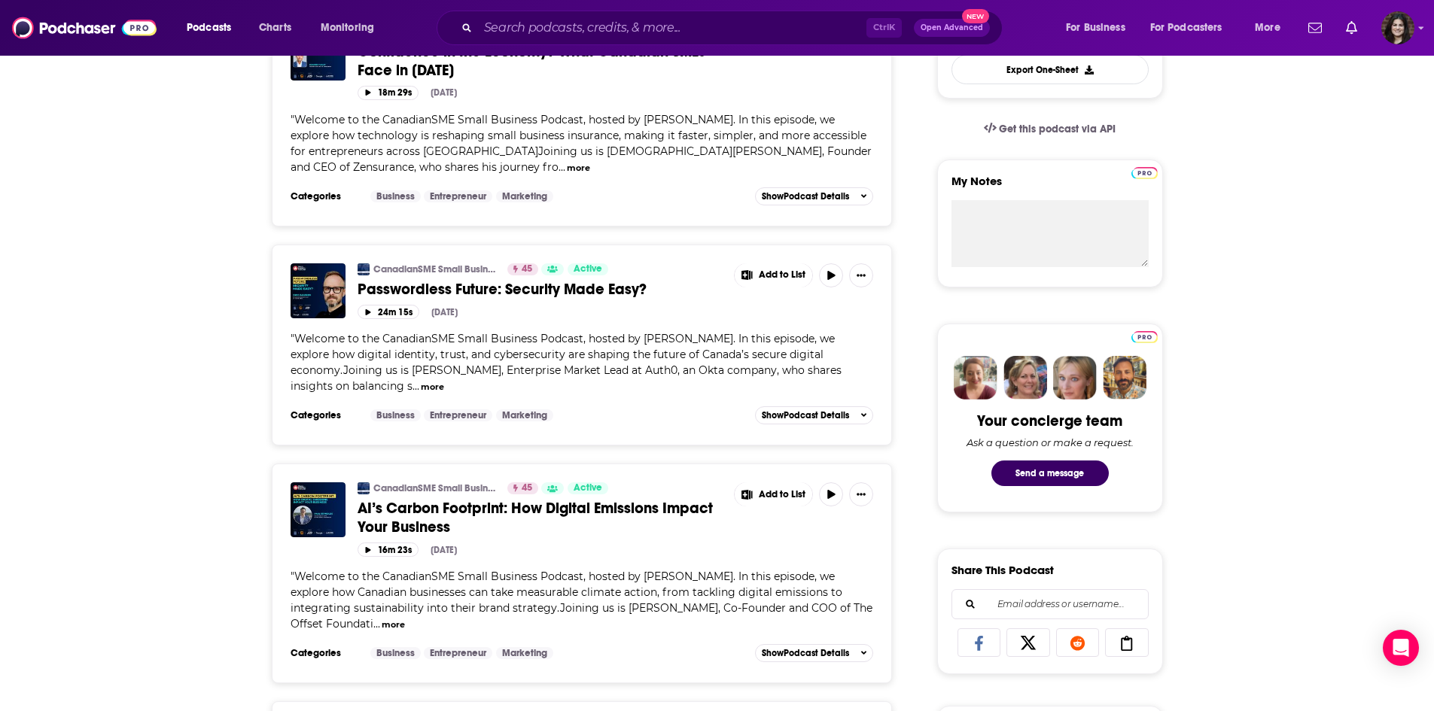
scroll to position [75, 0]
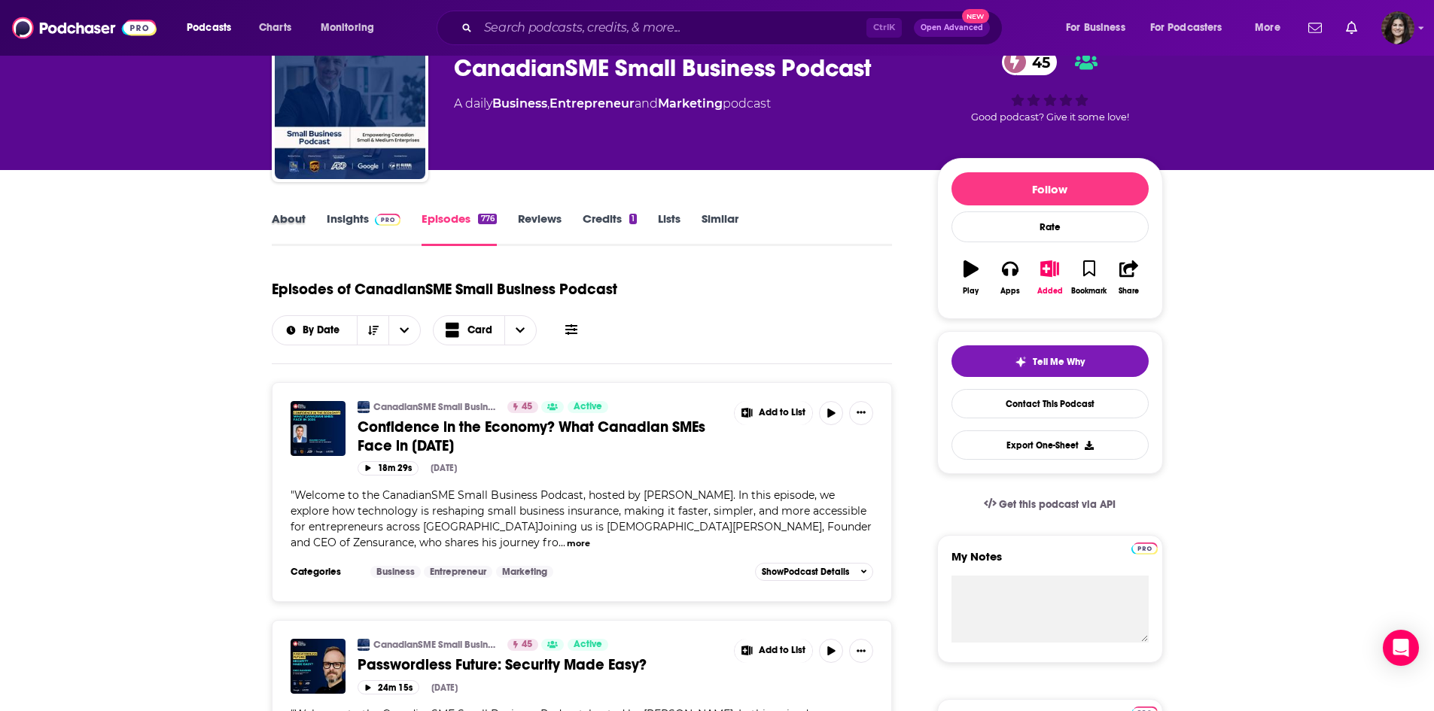
click at [317, 213] on div "About" at bounding box center [299, 229] width 55 height 35
click at [297, 221] on link "About" at bounding box center [289, 229] width 34 height 35
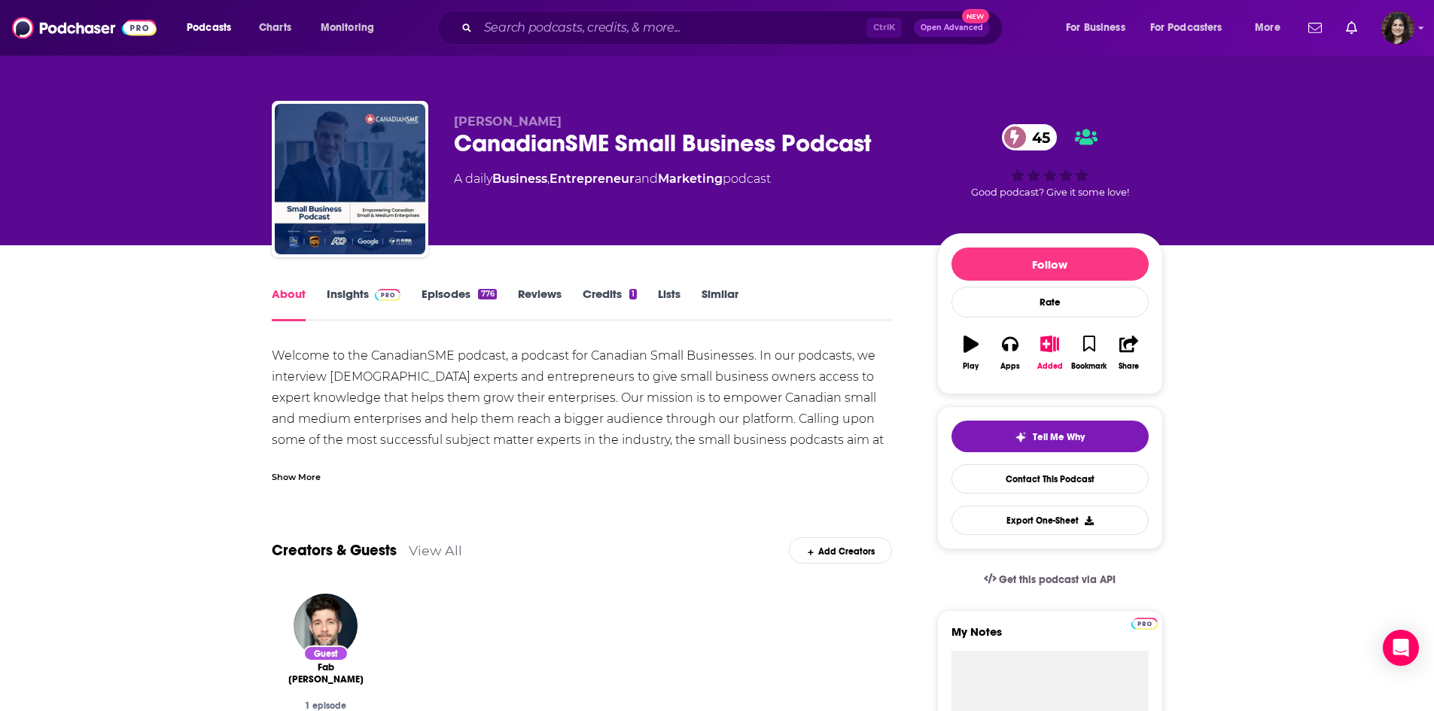
click at [450, 294] on link "Episodes 776" at bounding box center [458, 304] width 75 height 35
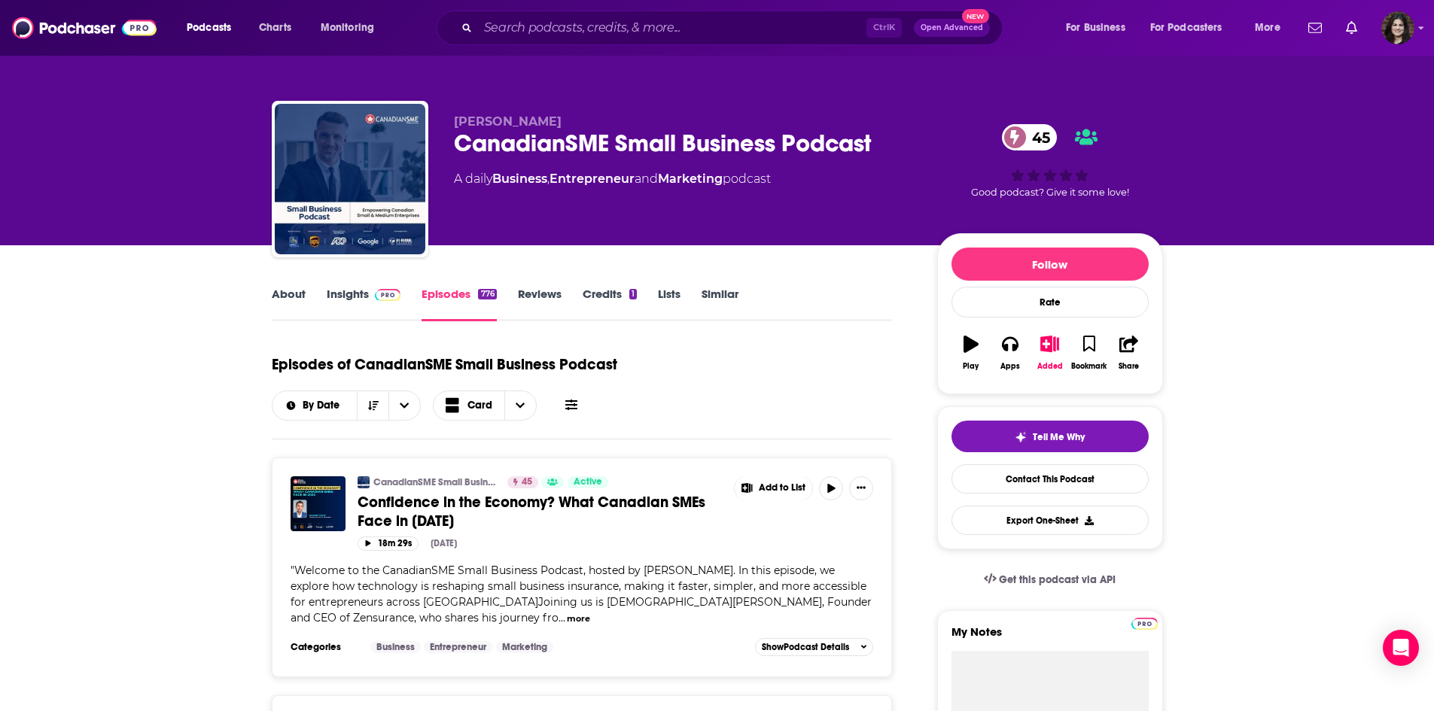
scroll to position [151, 0]
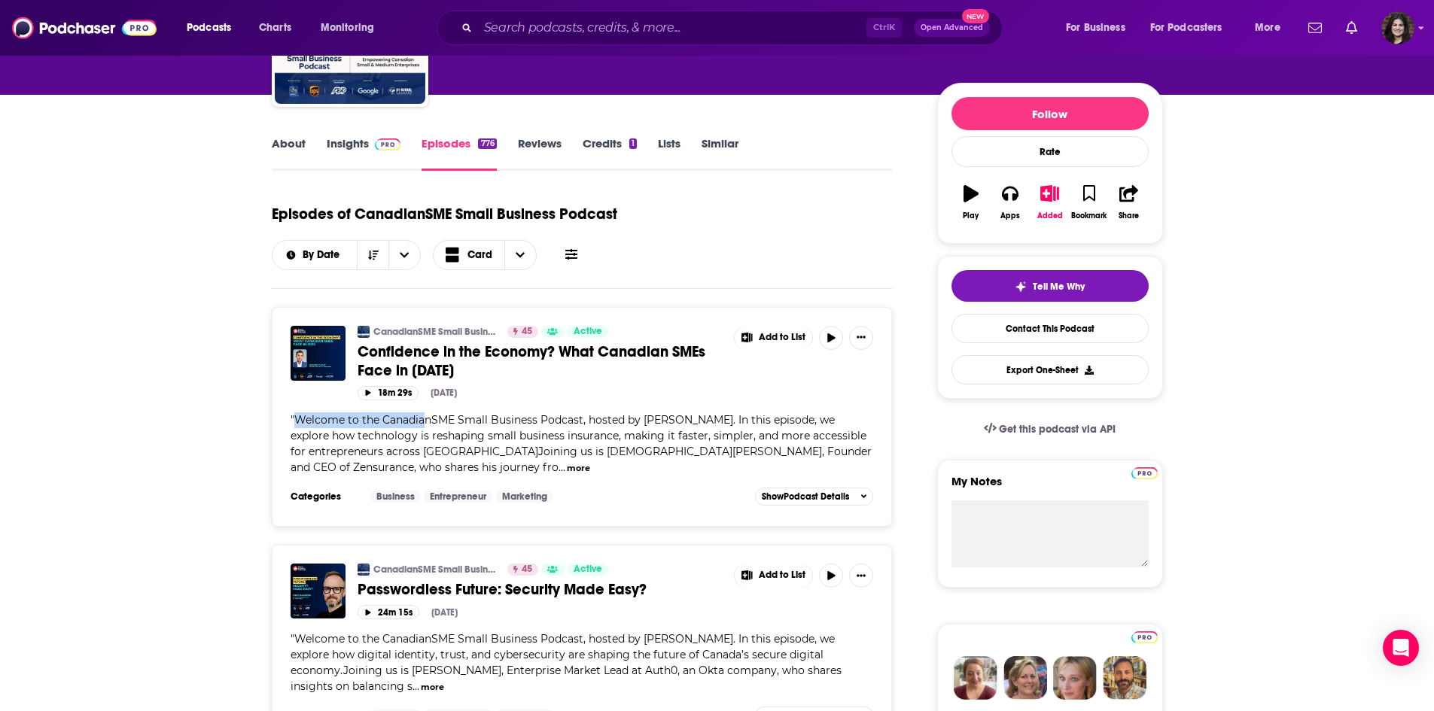
drag, startPoint x: 294, startPoint y: 418, endPoint x: 426, endPoint y: 428, distance: 132.8
click at [426, 428] on div "" Welcome to the CanadianSME Small Business Podcast, hosted by [PERSON_NAME]. I…" at bounding box center [582, 443] width 583 height 63
drag, startPoint x: 455, startPoint y: 421, endPoint x: 536, endPoint y: 428, distance: 80.8
click at [536, 428] on div "" Welcome to the CanadianSME Small Business Podcast, hosted by [PERSON_NAME]. I…" at bounding box center [582, 443] width 583 height 63
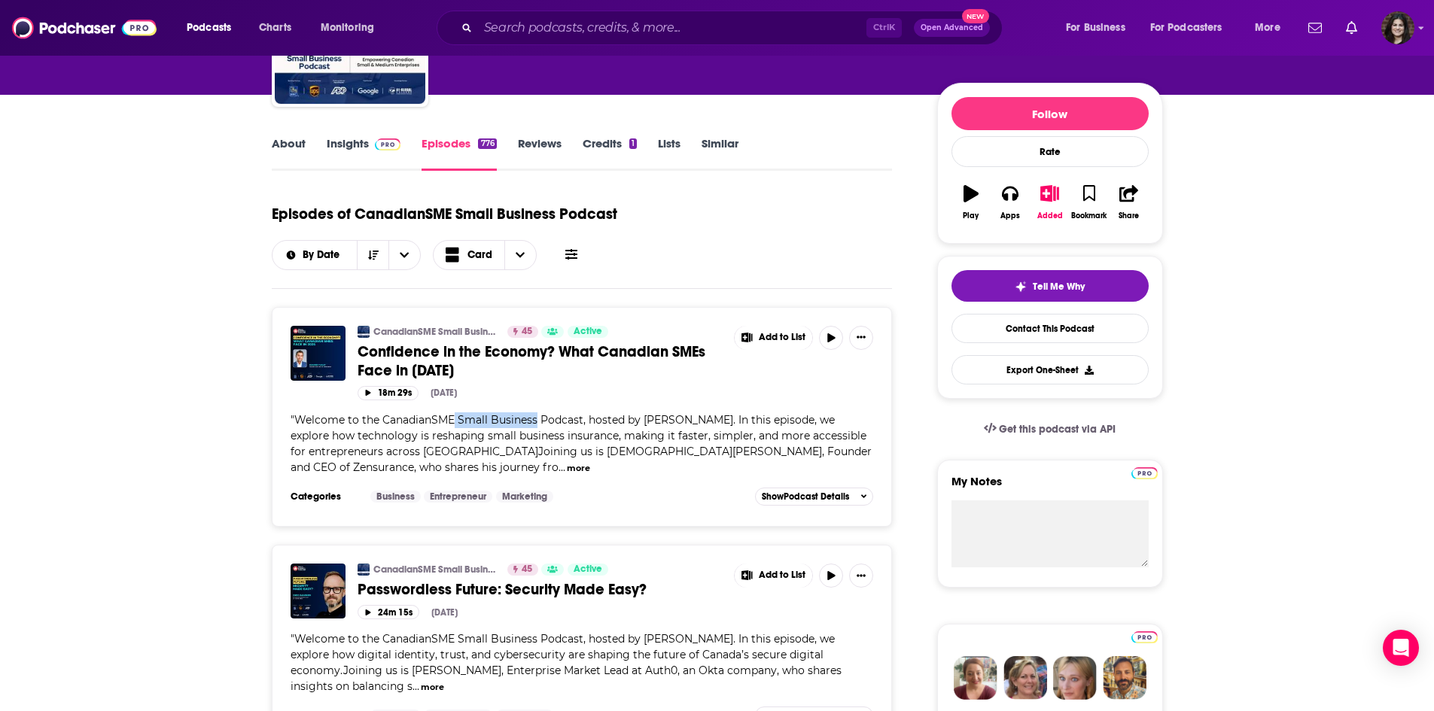
click at [536, 428] on div "" Welcome to the CanadianSME Small Business Podcast, hosted by [PERSON_NAME]. I…" at bounding box center [582, 443] width 583 height 63
drag, startPoint x: 323, startPoint y: 417, endPoint x: 531, endPoint y: 399, distance: 208.5
click at [531, 399] on div "CanadianSME Small Business Podcast 45 Active Confidence in the Economy? What Ca…" at bounding box center [582, 406] width 583 height 160
click at [557, 422] on span "Welcome to the CanadianSME Small Business Podcast, hosted by [PERSON_NAME]. In …" at bounding box center [581, 443] width 581 height 61
drag, startPoint x: 376, startPoint y: 430, endPoint x: 759, endPoint y: 435, distance: 383.1
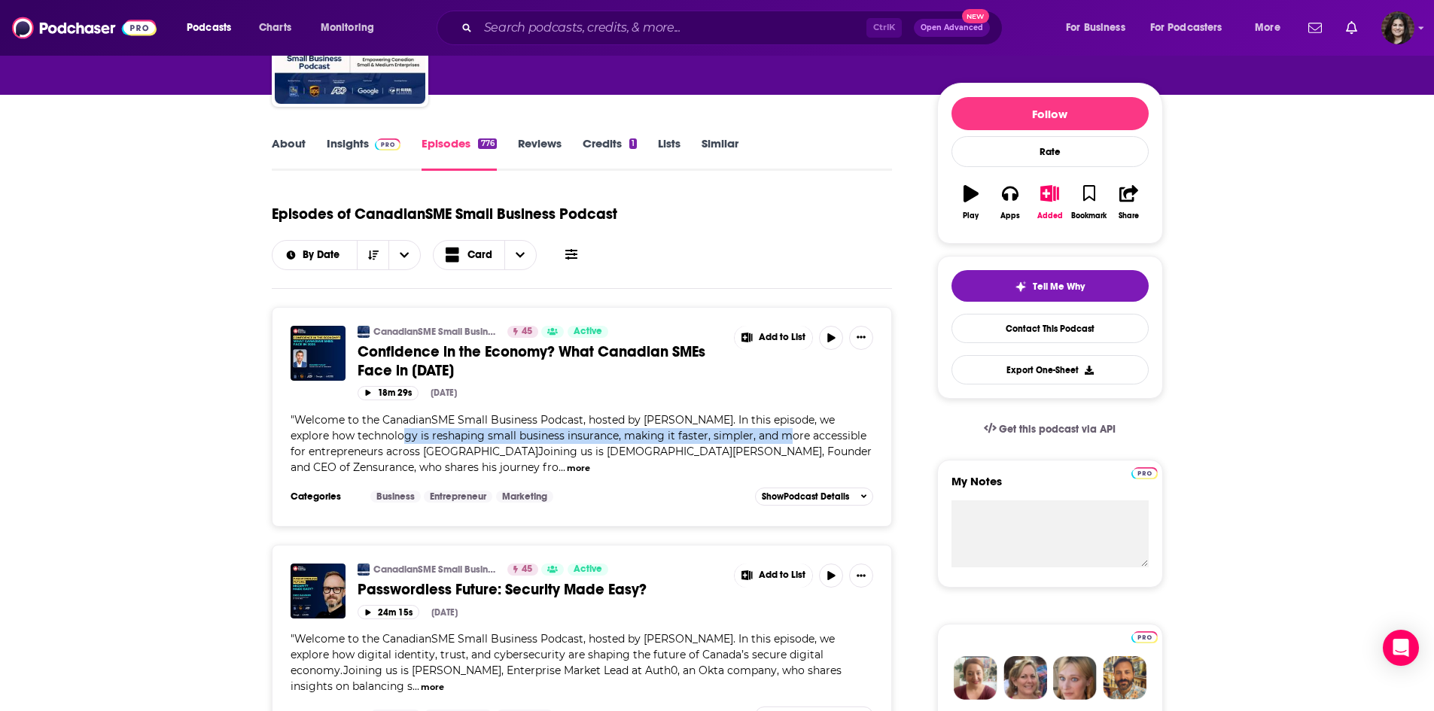
click at [759, 435] on span "Welcome to the CanadianSME Small Business Podcast, hosted by [PERSON_NAME]. In …" at bounding box center [581, 443] width 581 height 61
click at [567, 465] on button "more" at bounding box center [578, 468] width 23 height 13
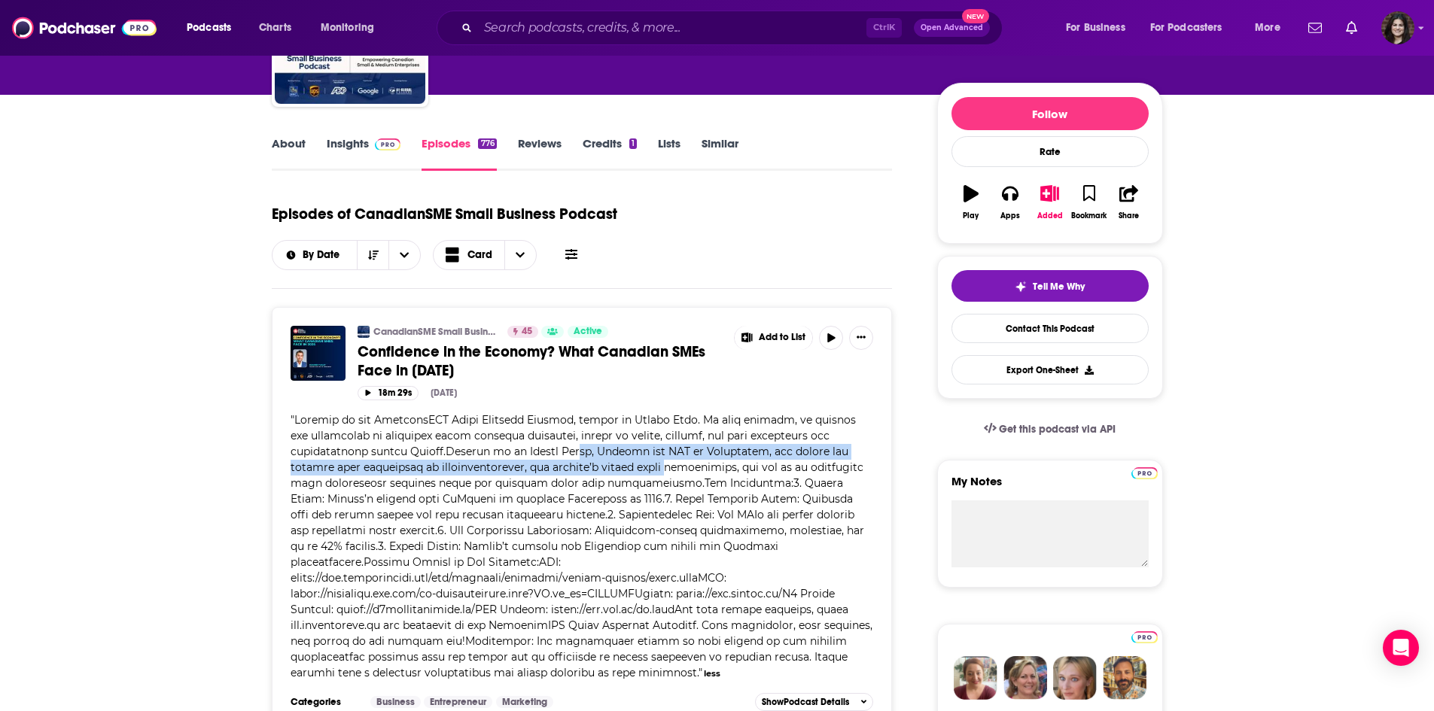
drag, startPoint x: 577, startPoint y: 458, endPoint x: 685, endPoint y: 468, distance: 108.1
click at [685, 468] on div "" " less" at bounding box center [582, 546] width 583 height 269
click at [685, 468] on span at bounding box center [582, 546] width 582 height 266
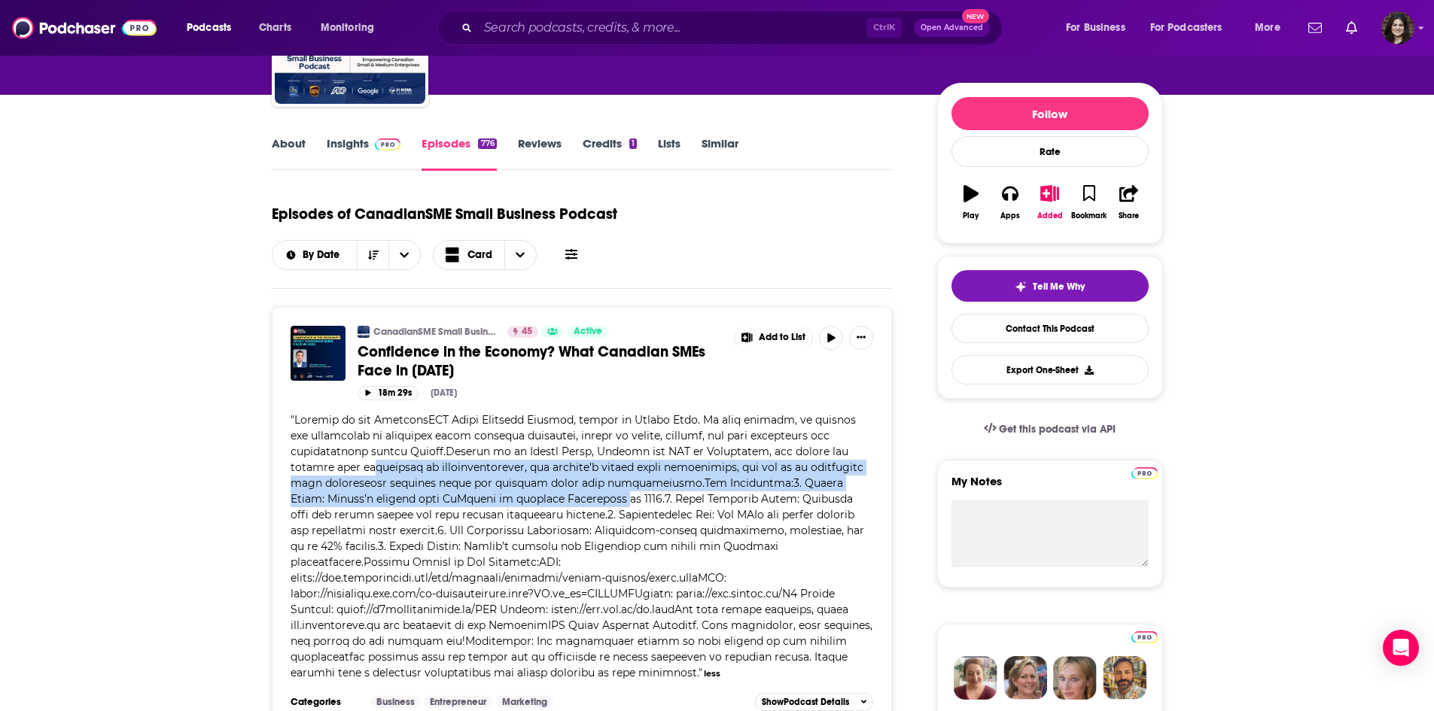
drag, startPoint x: 372, startPoint y: 467, endPoint x: 621, endPoint y: 505, distance: 252.0
click at [621, 505] on span at bounding box center [582, 546] width 582 height 266
click at [512, 482] on span at bounding box center [582, 546] width 582 height 266
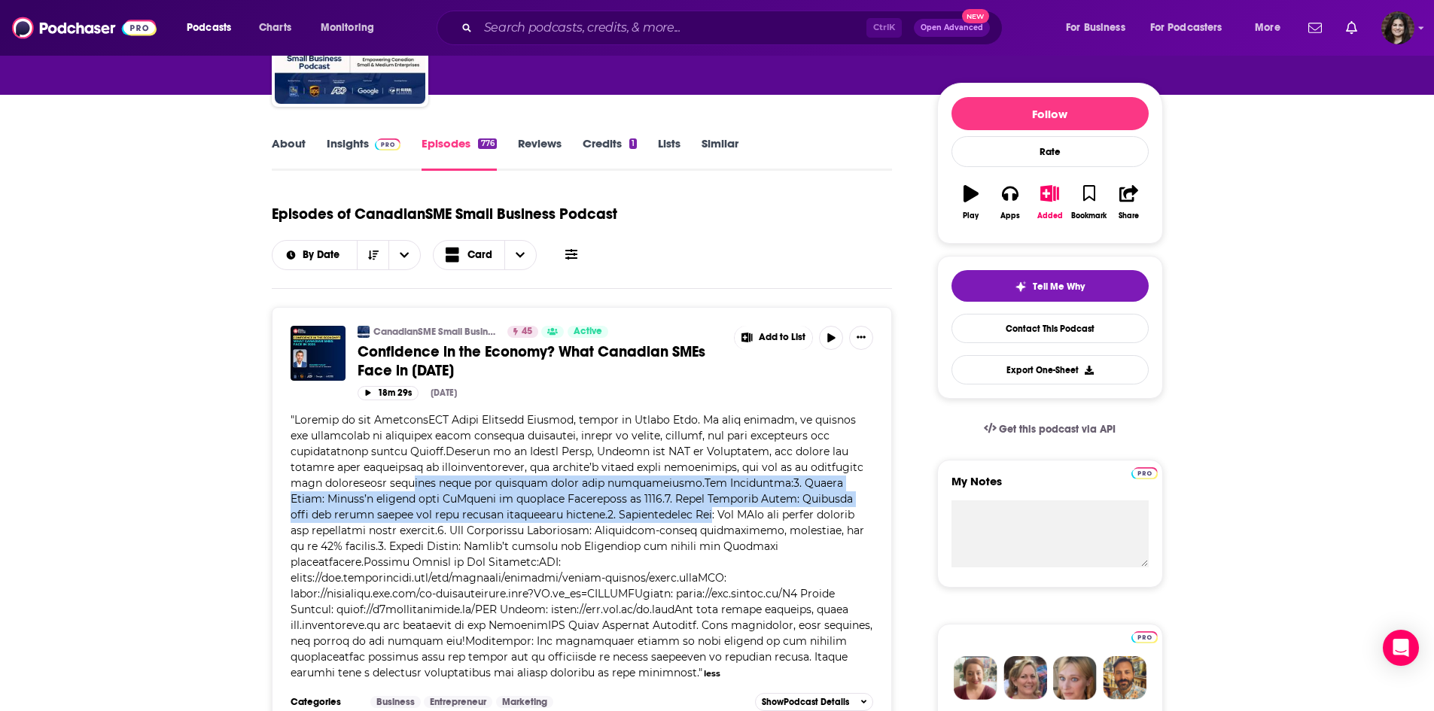
drag, startPoint x: 458, startPoint y: 477, endPoint x: 675, endPoint y: 508, distance: 219.0
click at [675, 508] on span at bounding box center [582, 546] width 582 height 266
click at [674, 513] on span at bounding box center [582, 546] width 582 height 266
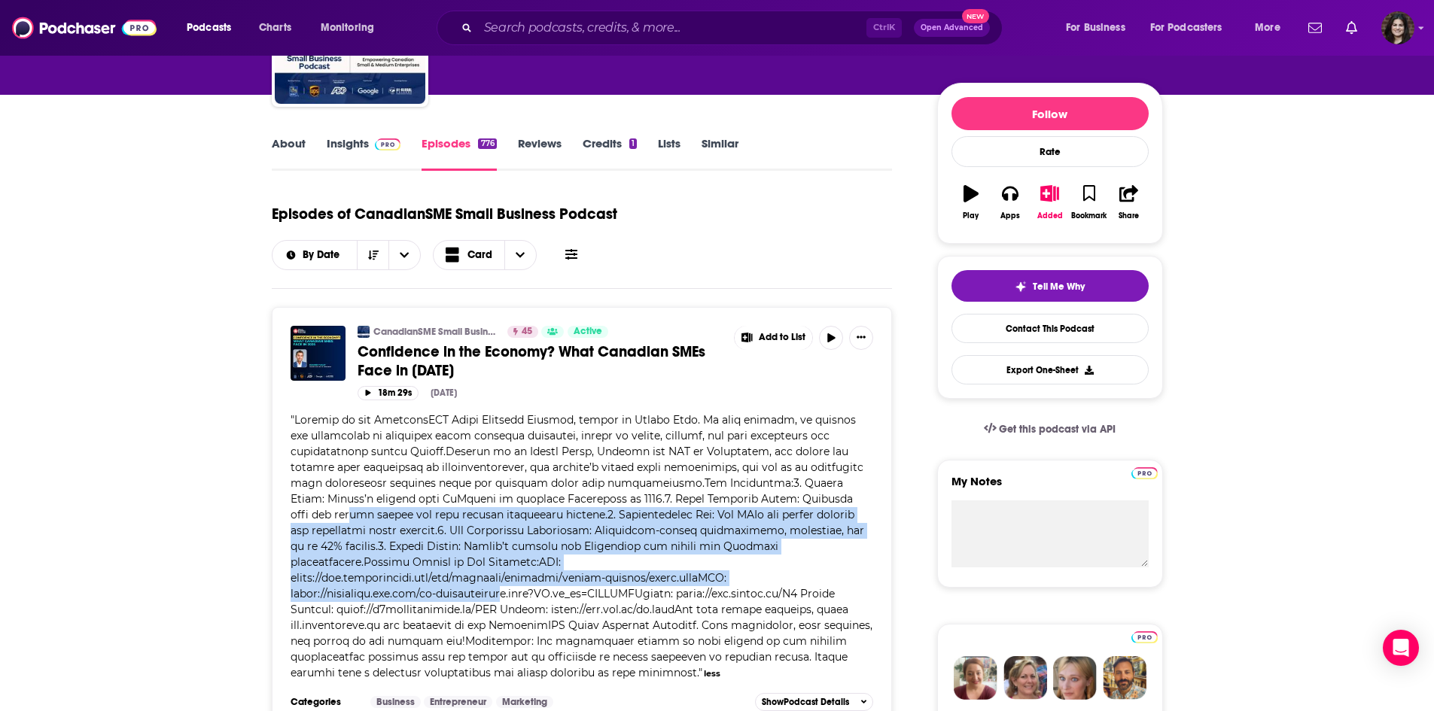
drag, startPoint x: 327, startPoint y: 519, endPoint x: 649, endPoint y: 573, distance: 326.5
click at [649, 573] on span at bounding box center [582, 546] width 582 height 266
click at [647, 572] on span at bounding box center [582, 546] width 582 height 266
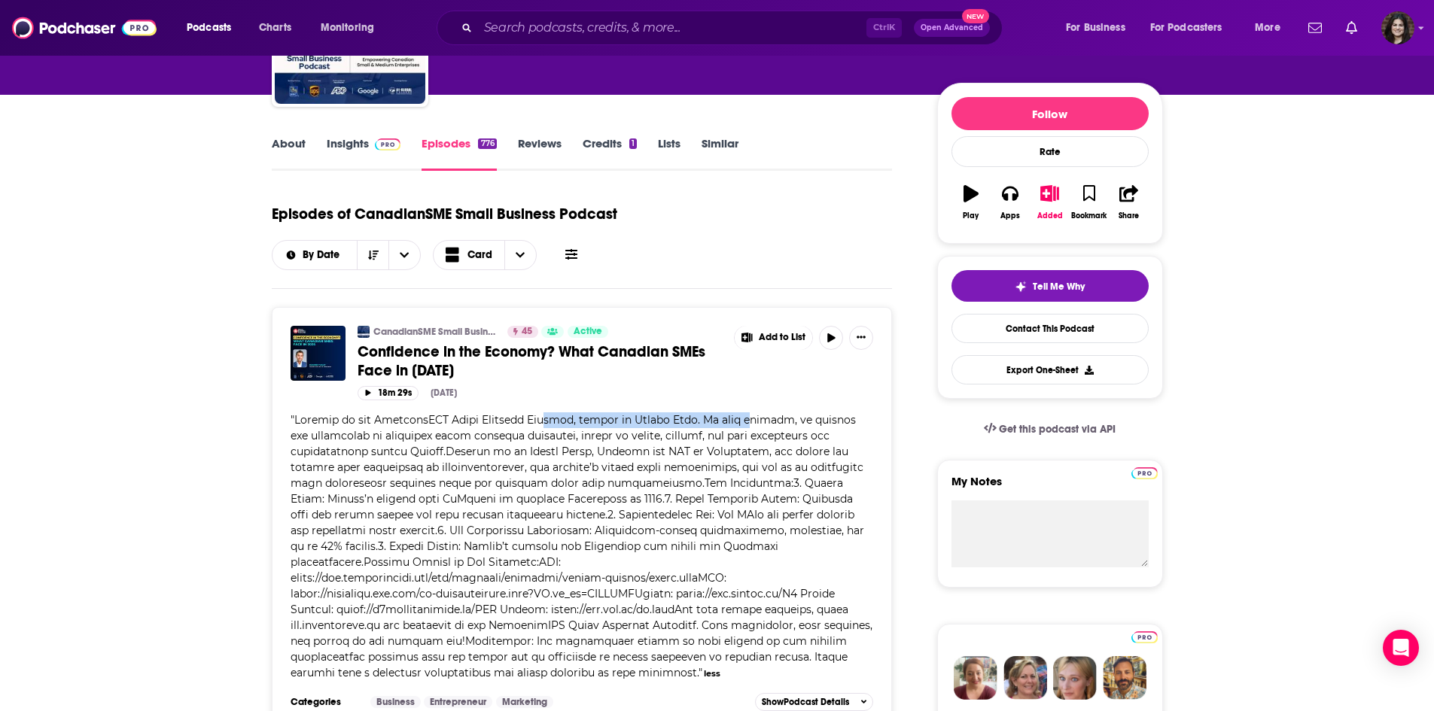
drag, startPoint x: 563, startPoint y: 425, endPoint x: 755, endPoint y: 424, distance: 191.9
click at [755, 424] on span at bounding box center [582, 546] width 582 height 266
click at [445, 418] on span at bounding box center [582, 546] width 582 height 266
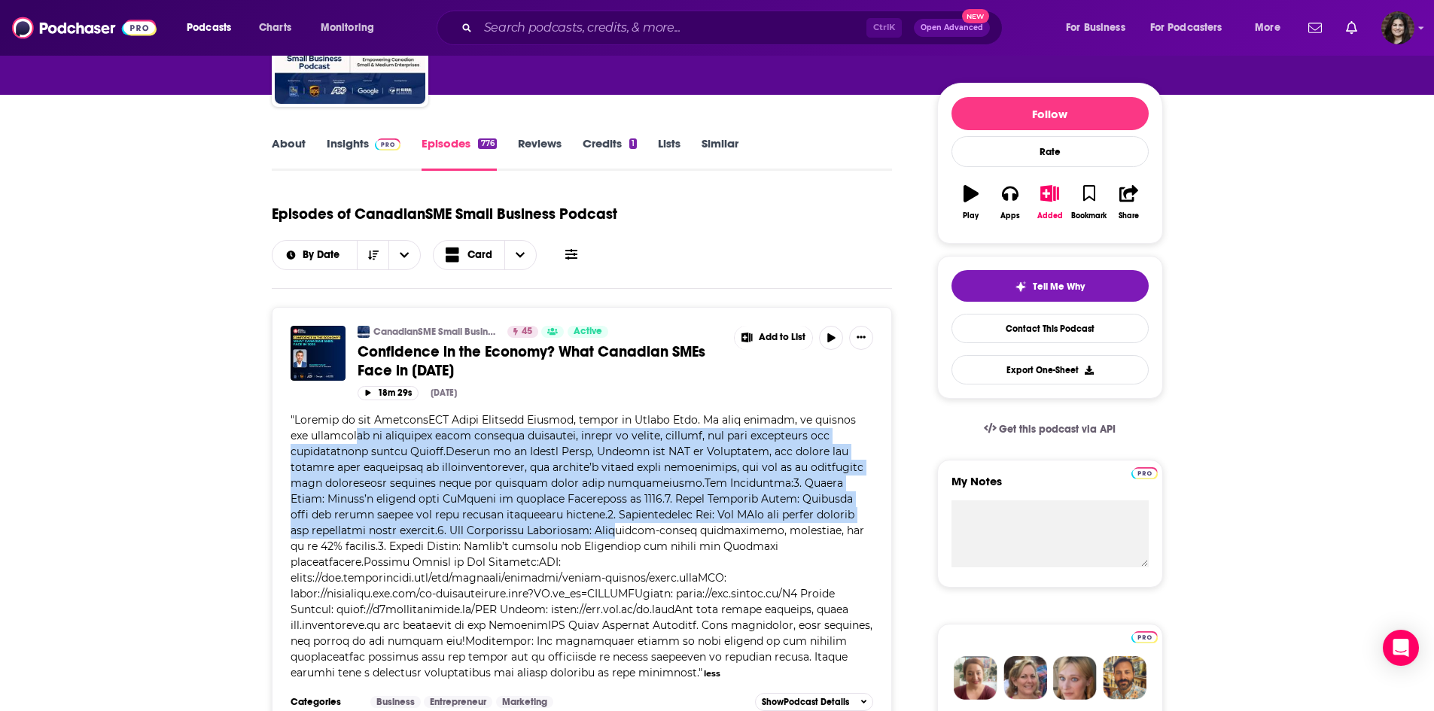
drag, startPoint x: 394, startPoint y: 438, endPoint x: 605, endPoint y: 535, distance: 232.7
click at [605, 535] on span at bounding box center [582, 546] width 582 height 266
click at [525, 489] on span at bounding box center [582, 546] width 582 height 266
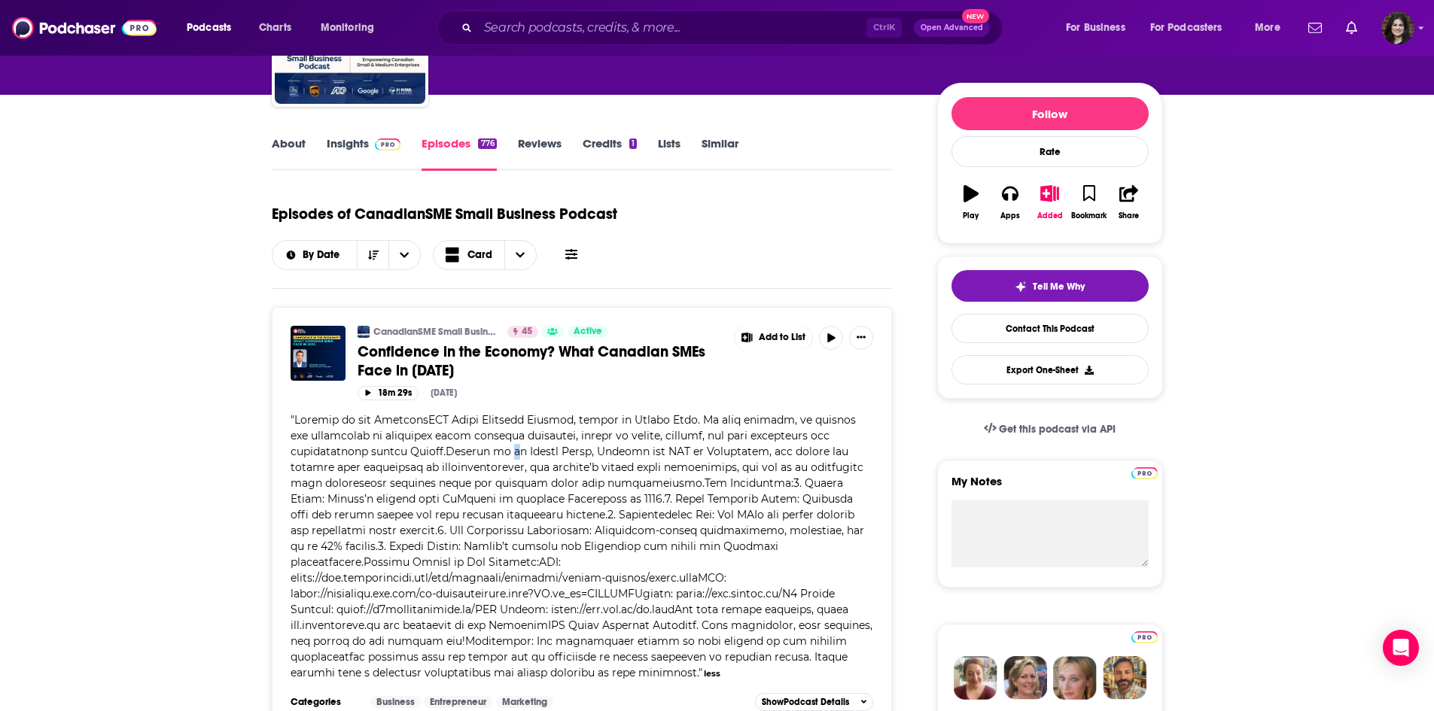
click at [509, 453] on span at bounding box center [582, 546] width 582 height 266
drag, startPoint x: 516, startPoint y: 447, endPoint x: 771, endPoint y: 450, distance: 254.4
click at [771, 450] on span at bounding box center [582, 546] width 582 height 266
copy span "[PERSON_NAME], Founder and CEO of Zensurance,"
click at [337, 141] on link "Insights" at bounding box center [364, 153] width 75 height 35
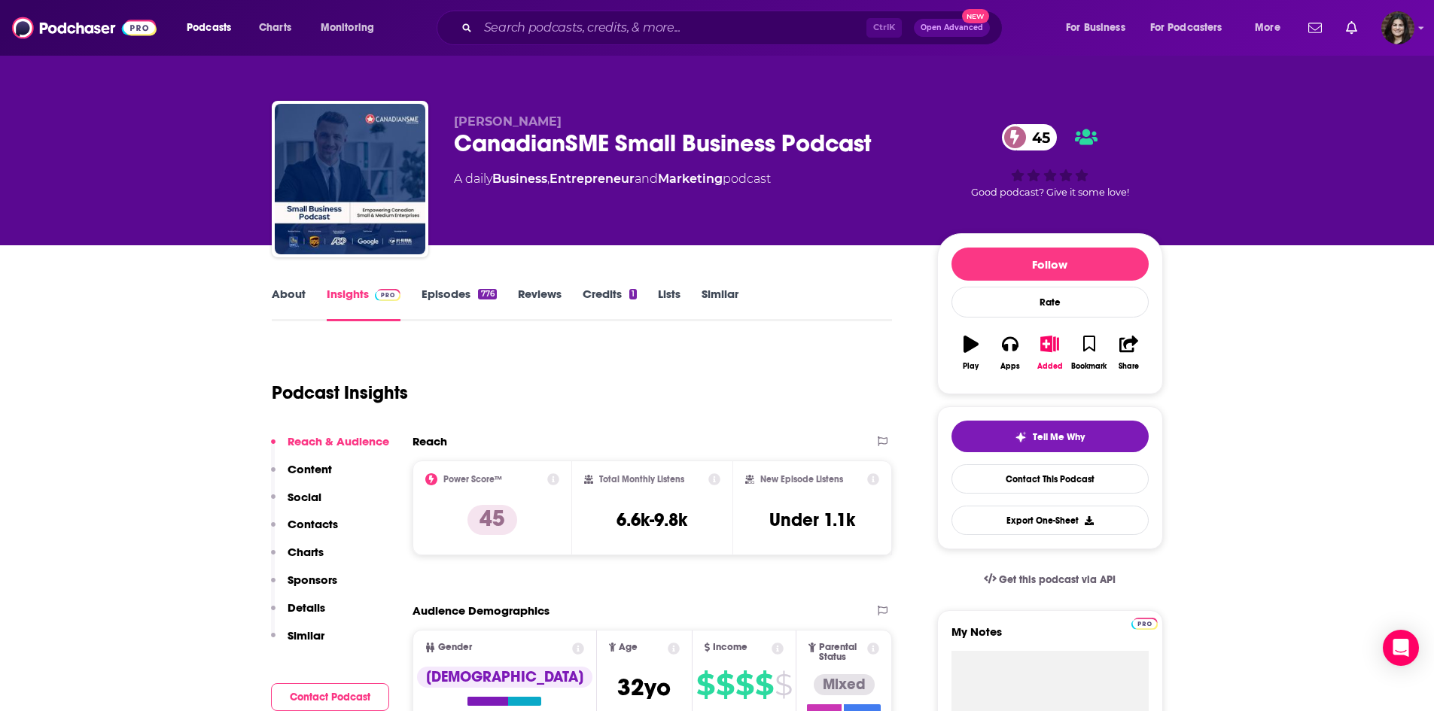
click at [303, 526] on p "Contacts" at bounding box center [313, 524] width 50 height 14
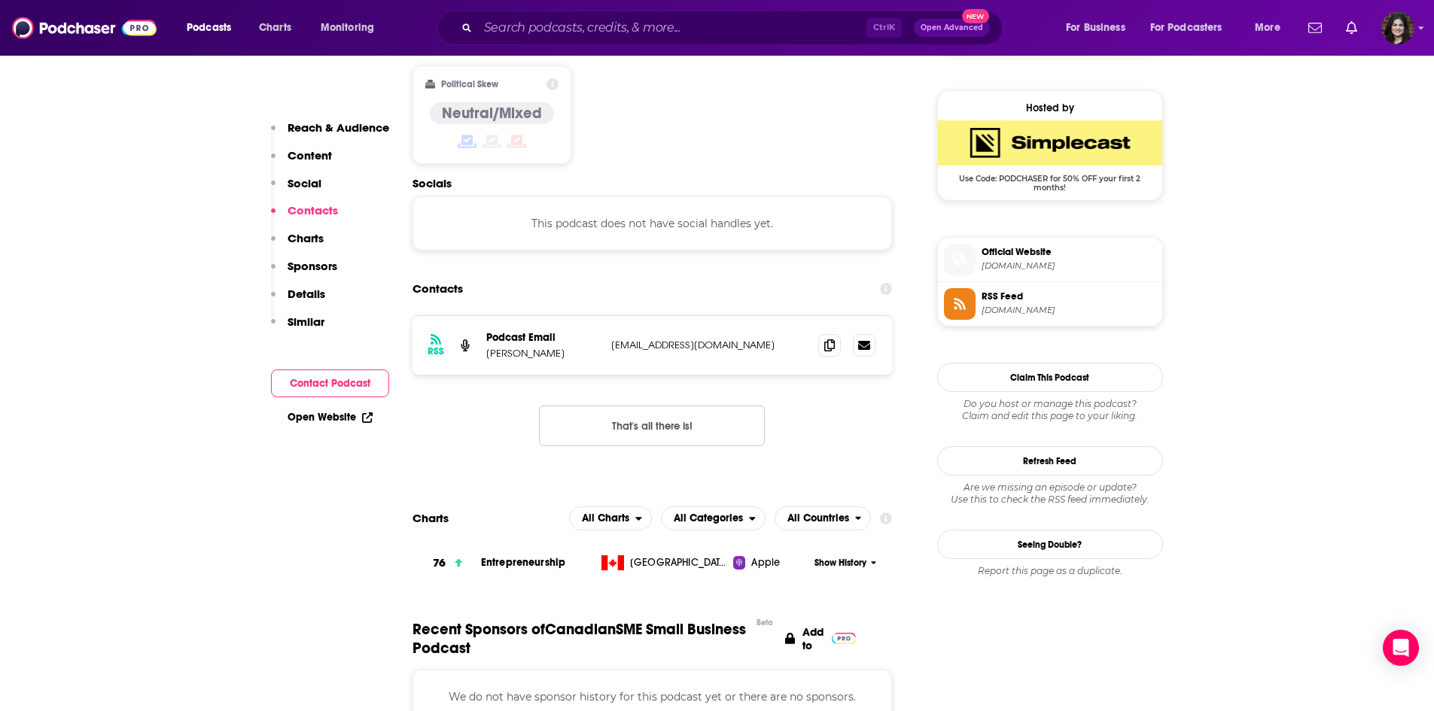
scroll to position [1193, 0]
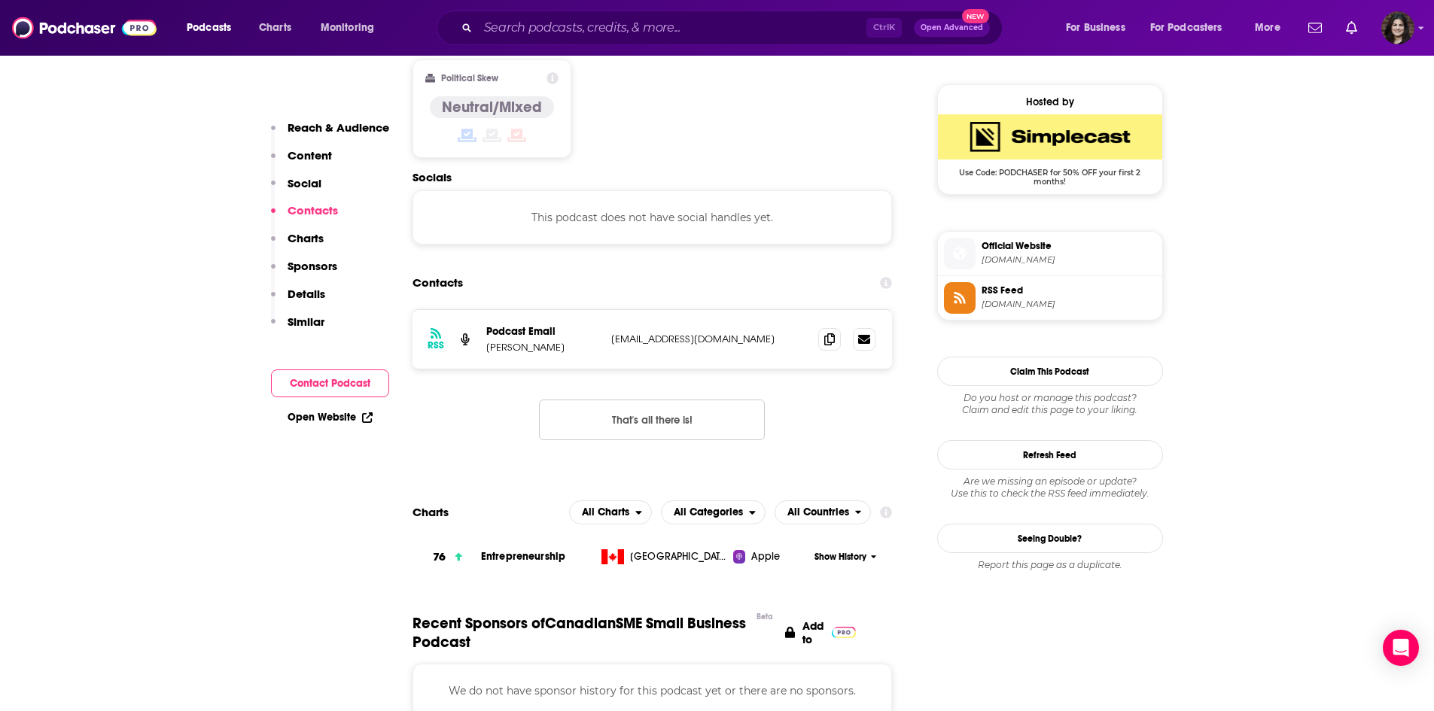
drag, startPoint x: 581, startPoint y: 288, endPoint x: 488, endPoint y: 285, distance: 93.4
click at [488, 341] on p "[PERSON_NAME]" at bounding box center [542, 347] width 113 height 13
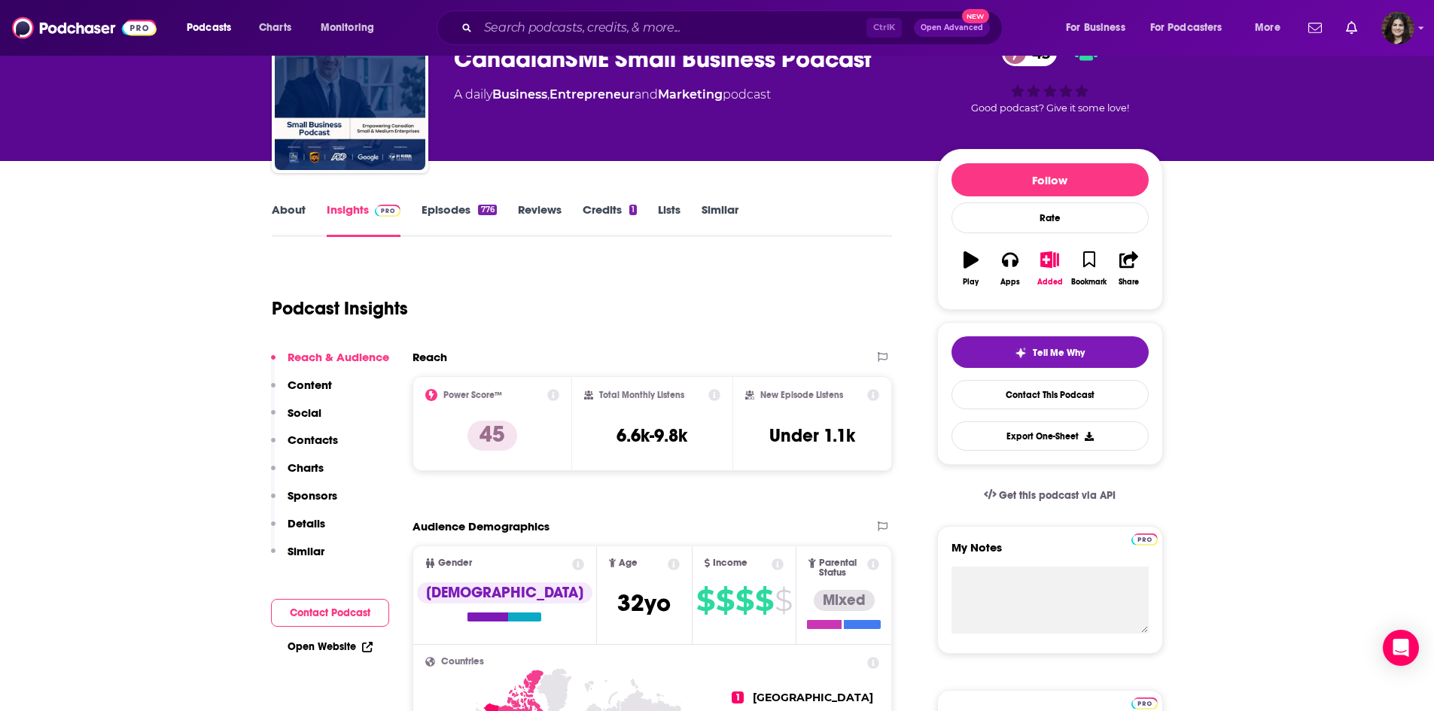
scroll to position [0, 0]
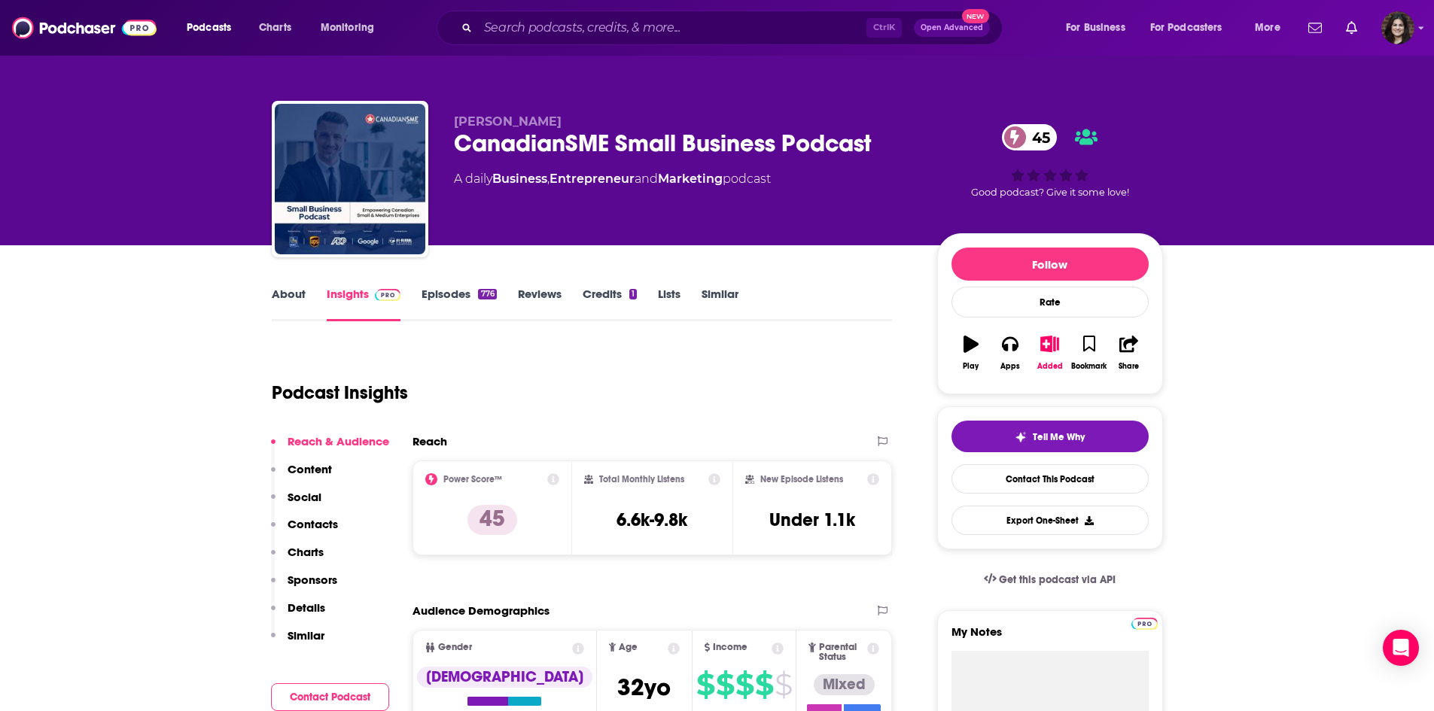
click at [288, 302] on link "About" at bounding box center [289, 304] width 34 height 35
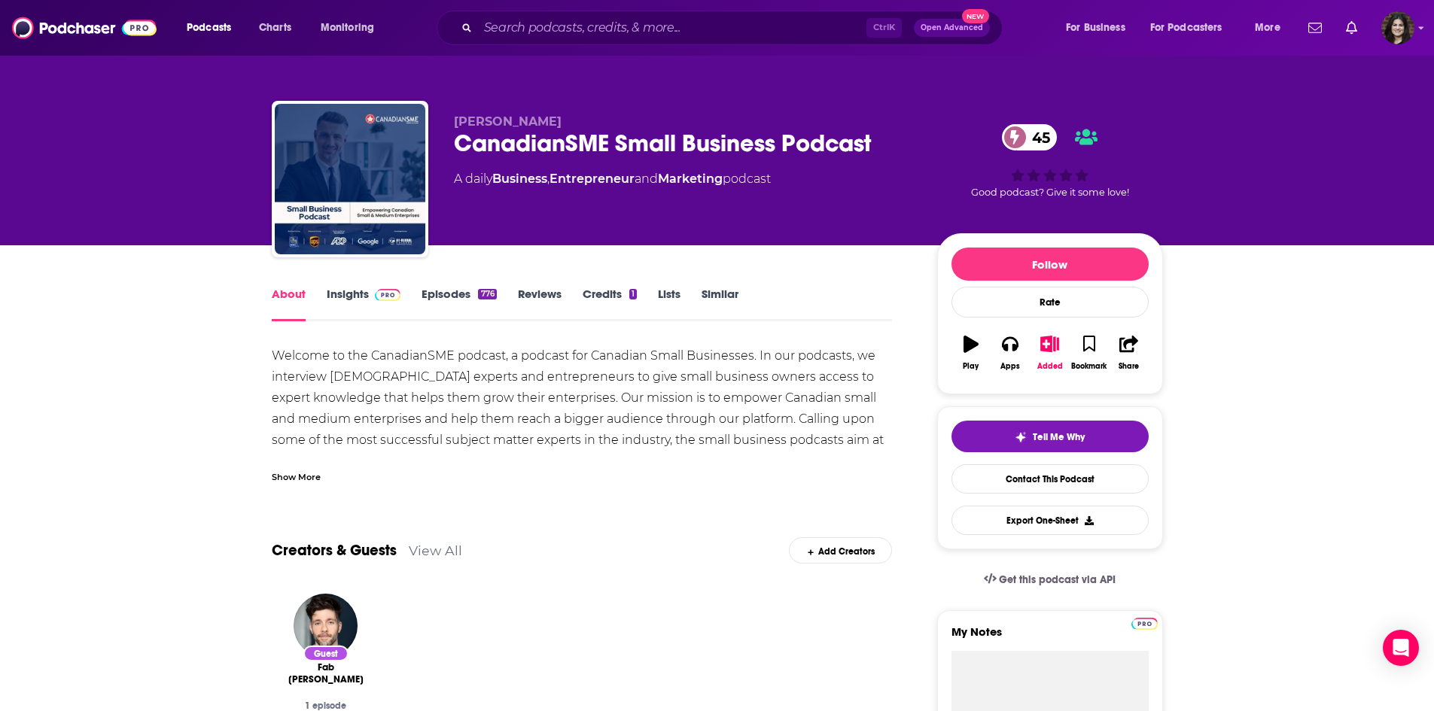
click at [425, 301] on link "Episodes 776" at bounding box center [458, 304] width 75 height 35
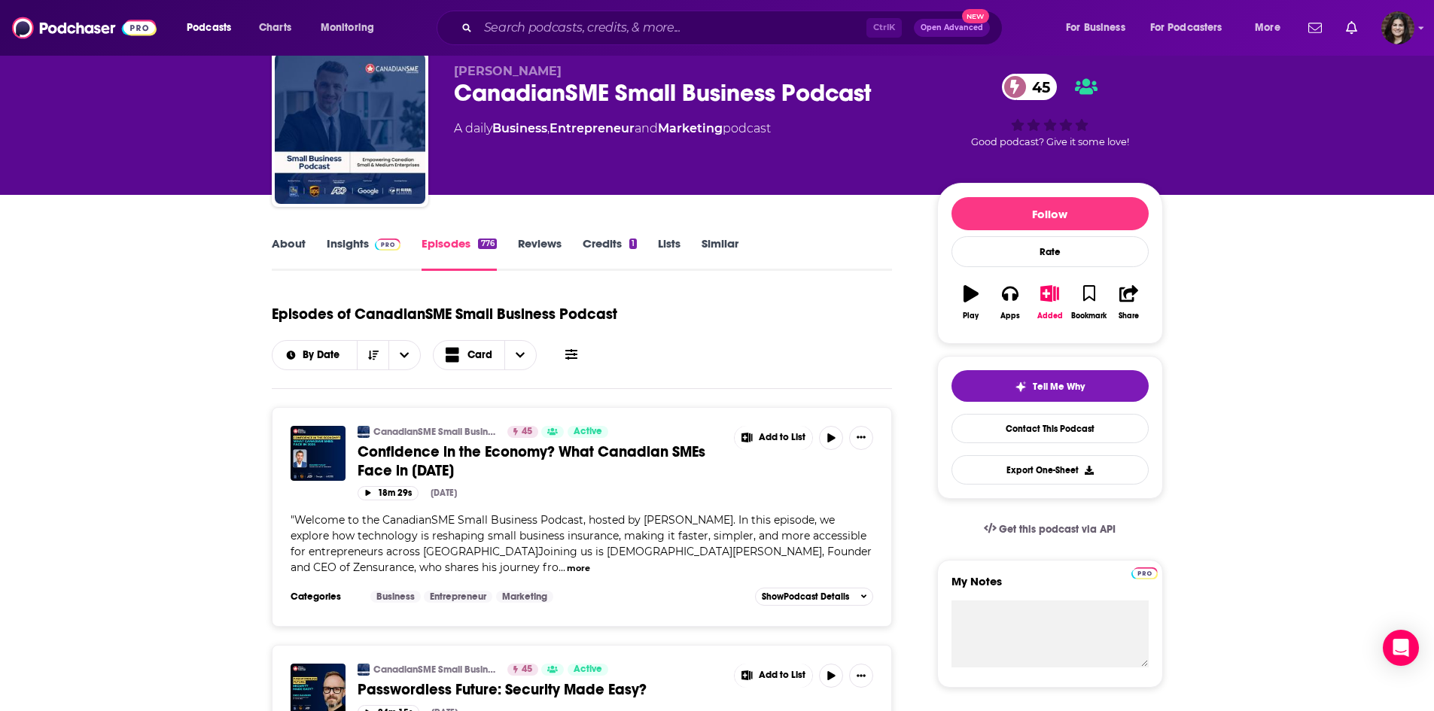
scroll to position [75, 0]
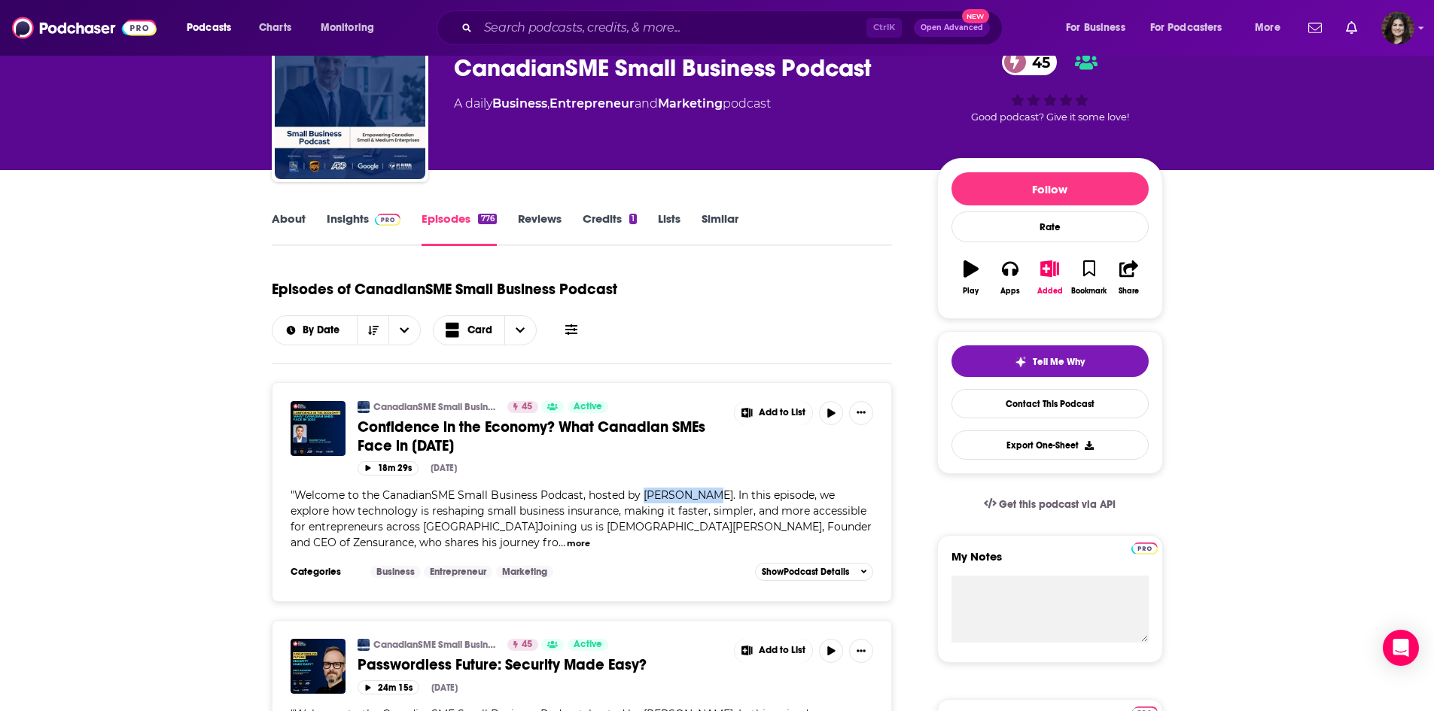
drag, startPoint x: 644, startPoint y: 493, endPoint x: 709, endPoint y: 495, distance: 64.8
click at [709, 495] on span "Welcome to the CanadianSME Small Business Podcast, hosted by [PERSON_NAME]. In …" at bounding box center [581, 518] width 581 height 61
copy span "[PERSON_NAME]"
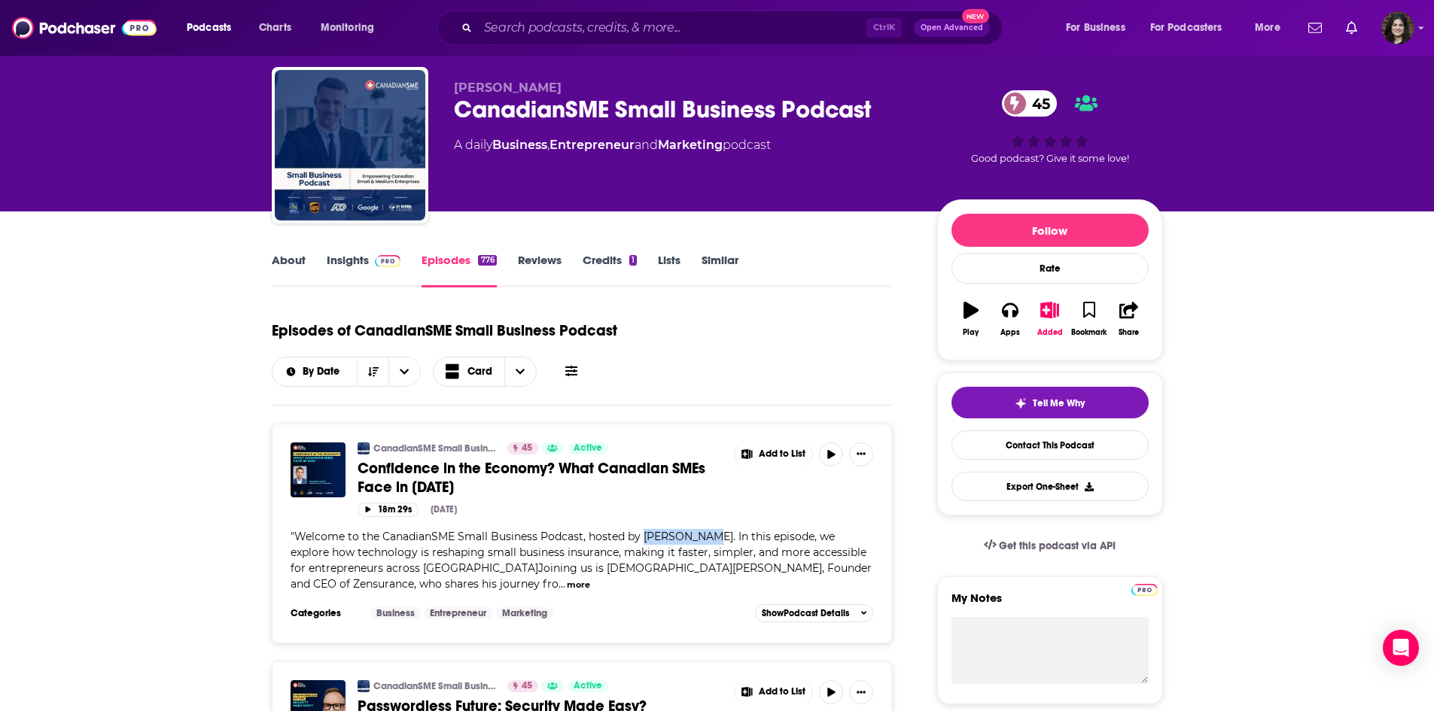
scroll to position [0, 0]
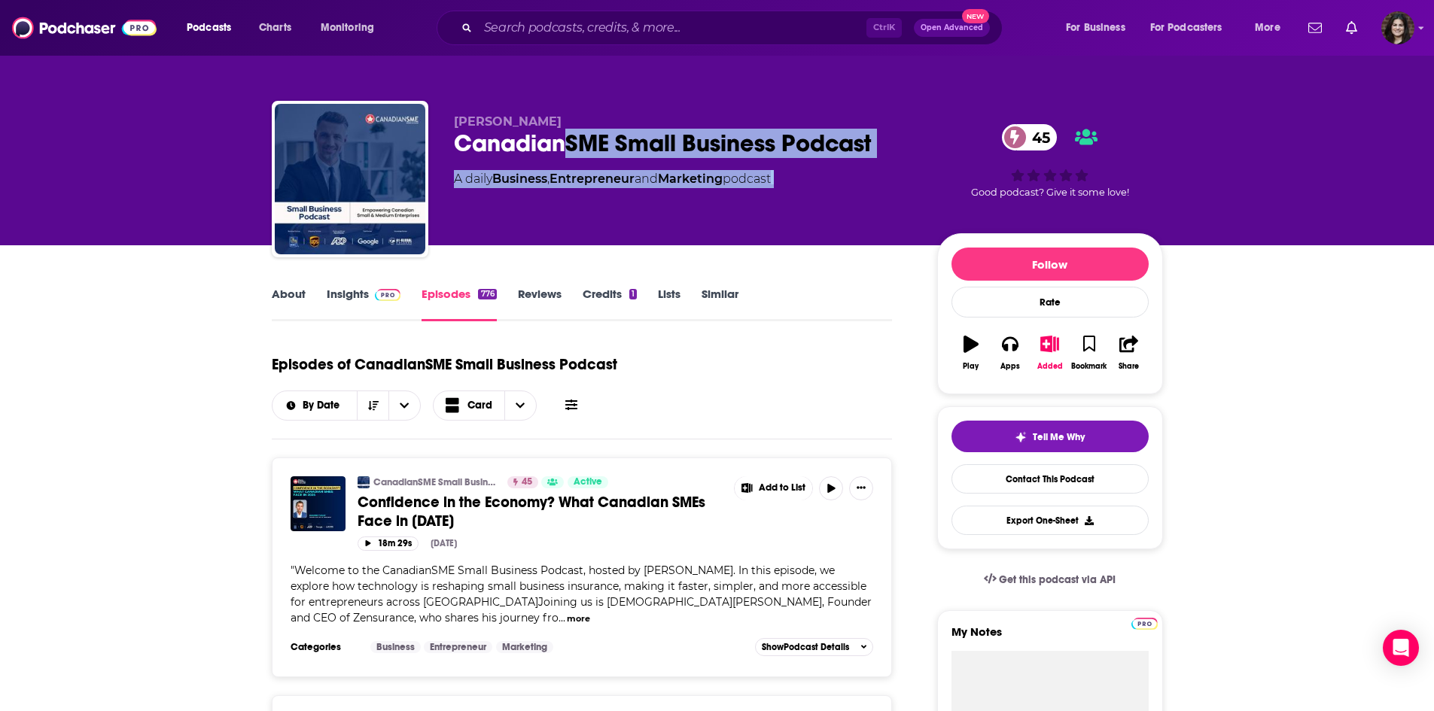
drag, startPoint x: 594, startPoint y: 131, endPoint x: 948, endPoint y: 137, distance: 353.8
click at [948, 137] on div "[PERSON_NAME] CanadianSME Small Business Podcast 45 A daily Business , Entrepre…" at bounding box center [808, 181] width 709 height 135
